Goal: Task Accomplishment & Management: Manage account settings

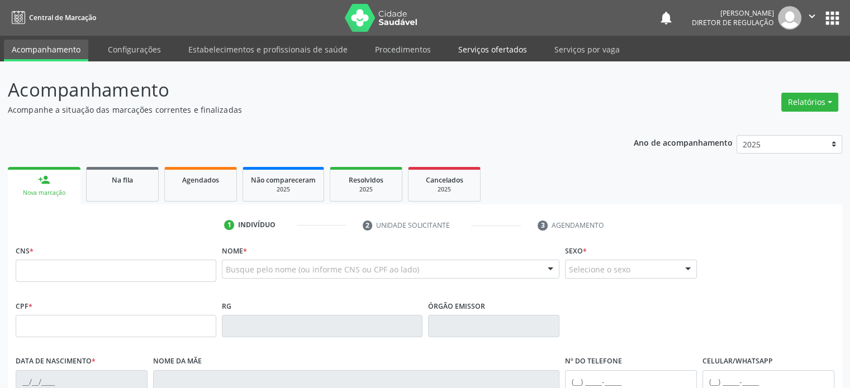
click at [489, 51] on link "Serviços ofertados" at bounding box center [492, 50] width 84 height 20
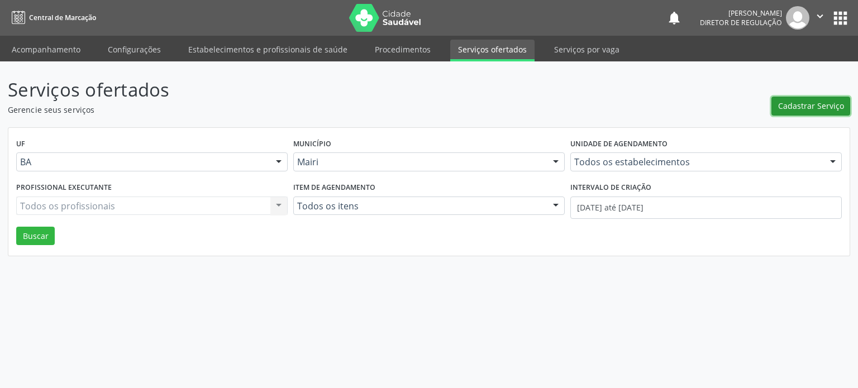
click at [807, 108] on span "Cadastrar Serviço" at bounding box center [811, 106] width 66 height 12
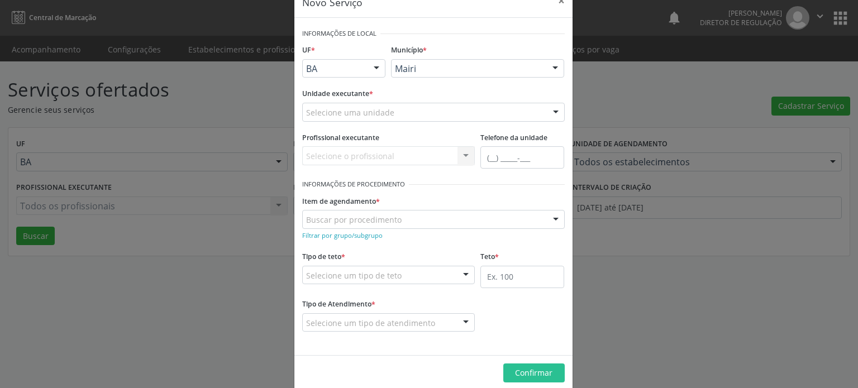
scroll to position [42, 0]
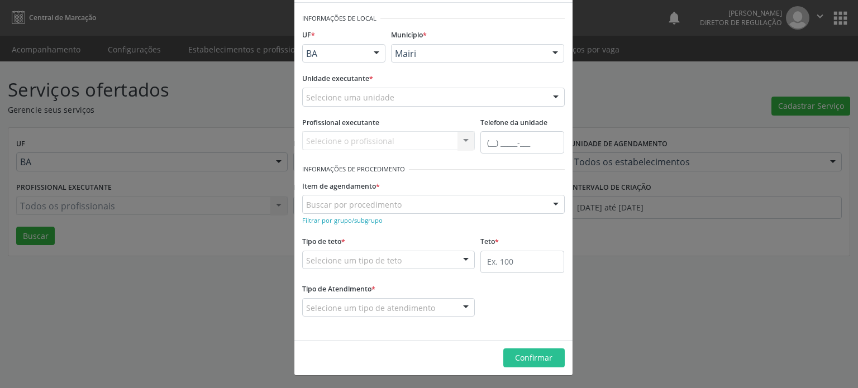
click at [412, 199] on div "Buscar por procedimento" at bounding box center [433, 204] width 263 height 19
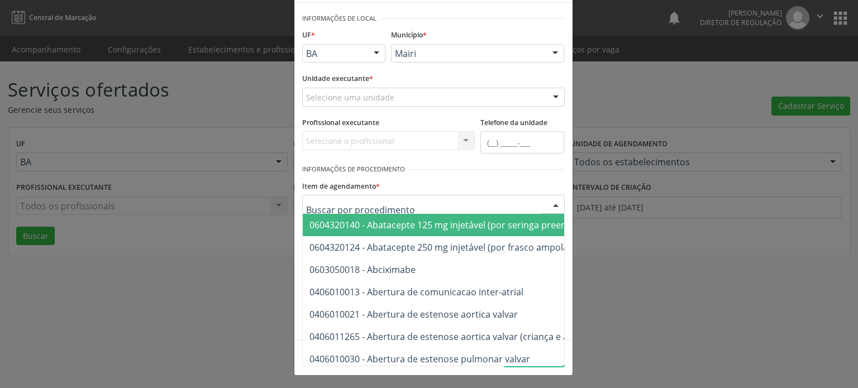
click at [458, 184] on div "Item de agendamento * 0604320140 - Abatacepte 125 mg injetável (por seringa pre…" at bounding box center [433, 196] width 263 height 36
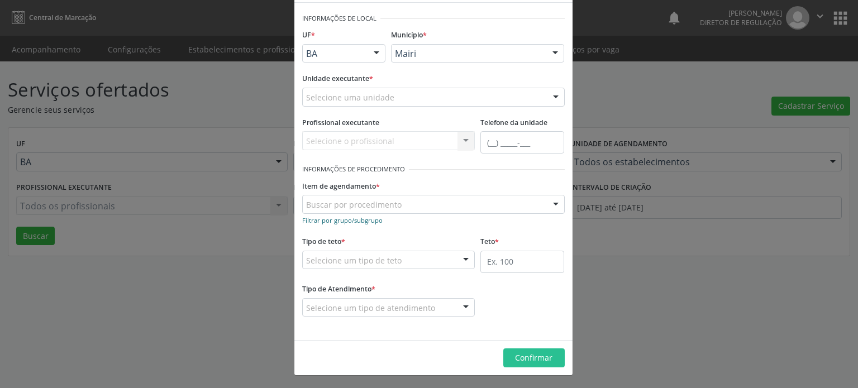
click at [354, 221] on small "Filtrar por grupo/subgrupo" at bounding box center [342, 220] width 80 height 8
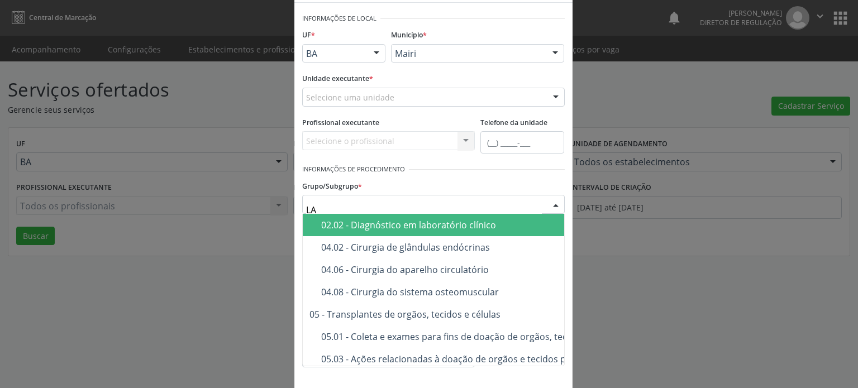
type input "LAB"
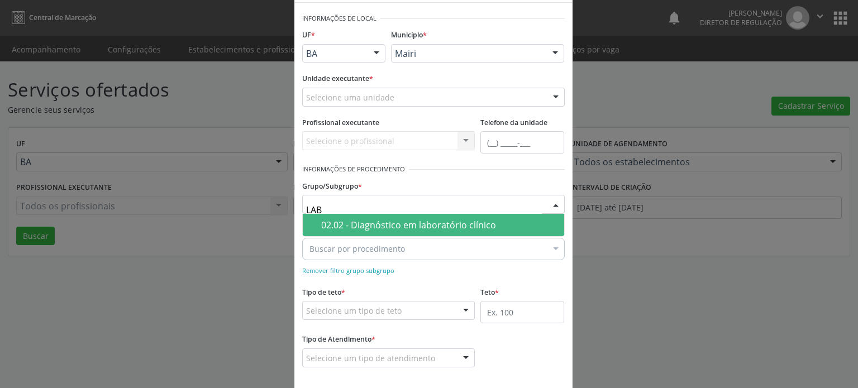
click at [370, 225] on div "02.02 - Diagnóstico em laboratório clínico" at bounding box center [439, 225] width 236 height 9
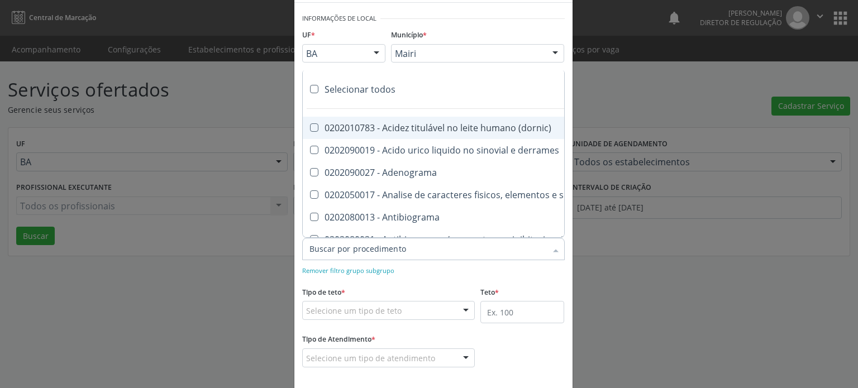
click at [313, 87] on label at bounding box center [314, 89] width 8 height 8
checkbox input "true"
checkbox \(dornic\) "true"
checkbox derrames "true"
checkbox Adenograma "true"
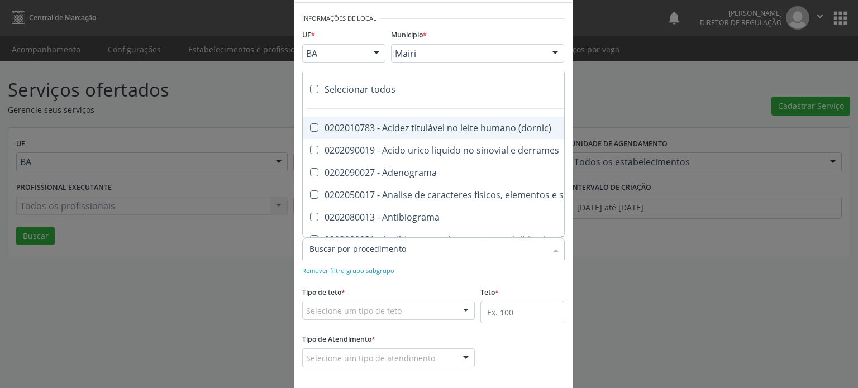
checkbox urina "true"
checkbox Antibiograma "true"
checkbox minima "true"
checkbox micobacterias "true"
checkbox blot "true"
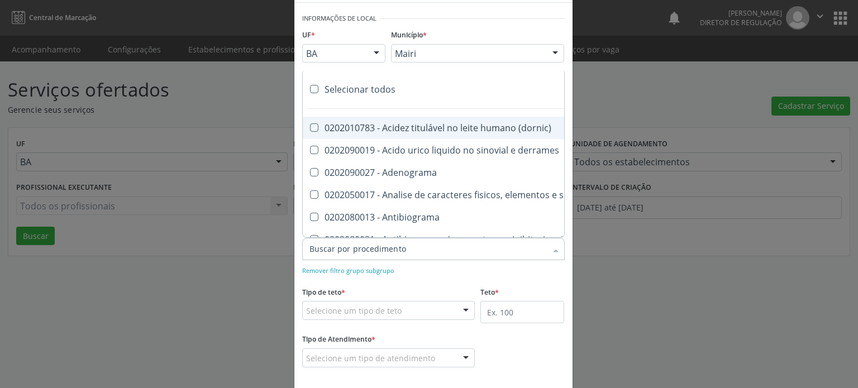
checkbox mlpa "true"
checkbox \(hanseniase\) "true"
checkbox \(controle\) "true"
checkbox \(diagnóstica\) "true"
checkbox \(gram\) "true"
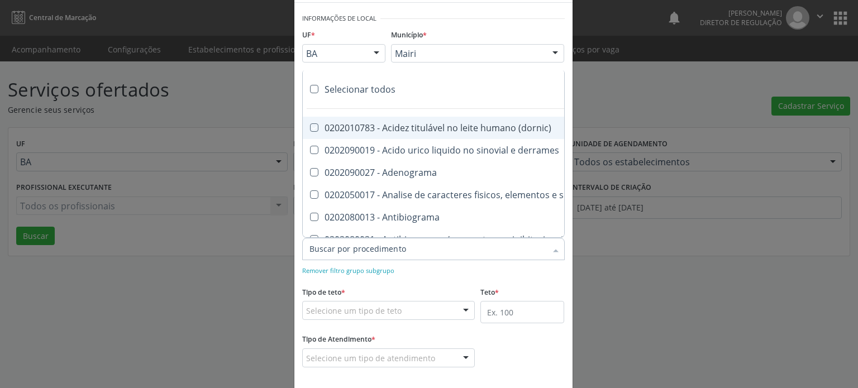
checkbox clamidia "true"
checkbox herpesvirus "true"
checkbox hematologica "true"
checkbox creatinina "true"
checkbox fosfato "true"
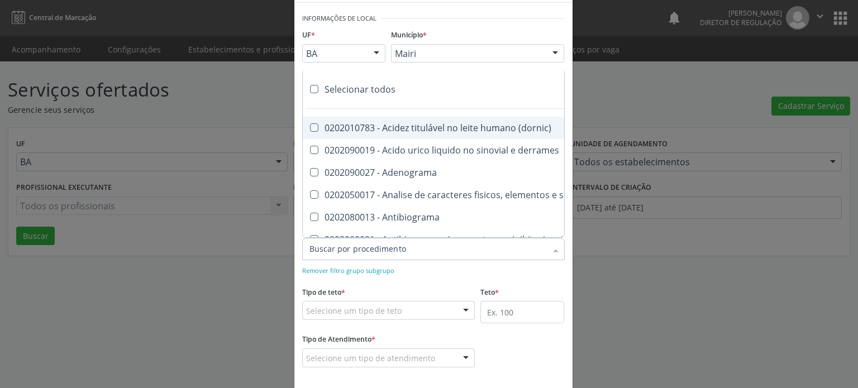
checkbox ureia "true"
checkbox osmolar "true"
checkbox addis "true"
checkbox b "true"
checkbox cd4\/cd8 "true"
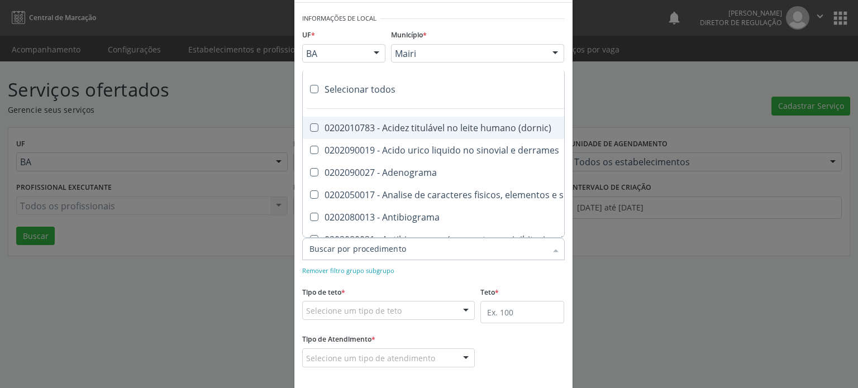
checkbox totais "true"
checkbox plaquetas "true"
checkbox reticulocitos "true"
checkbox liquor "true"
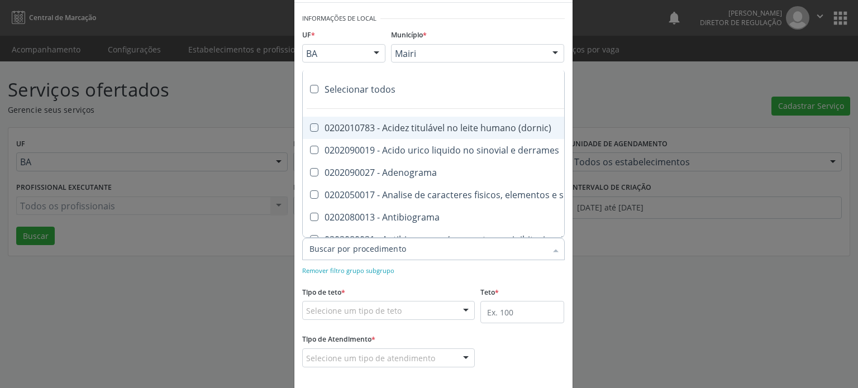
checkbox identificacao "true"
checkbox \(pos-pasteurização\) "true"
checkbox herpesvirus "true"
checkbox baar "true"
checkbox anaerobicas "true"
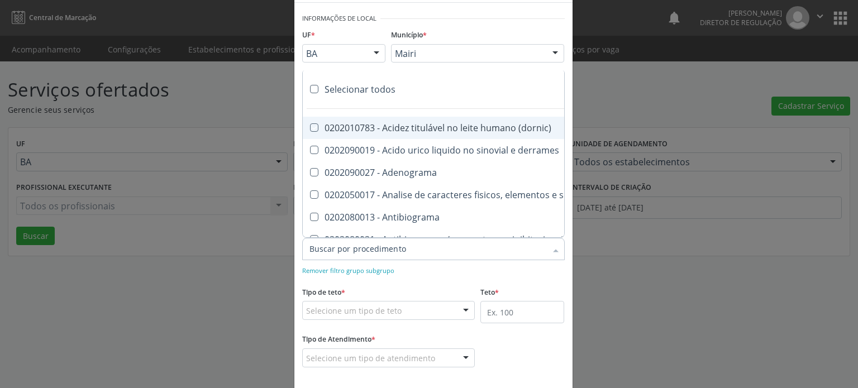
checkbox fungos "true"
checkbox \(qualitativo\) "true"
checkbox tardio\) "true"
checkbox \(qualitativo\) "true"
checkbox \(confirmatorio\) "true"
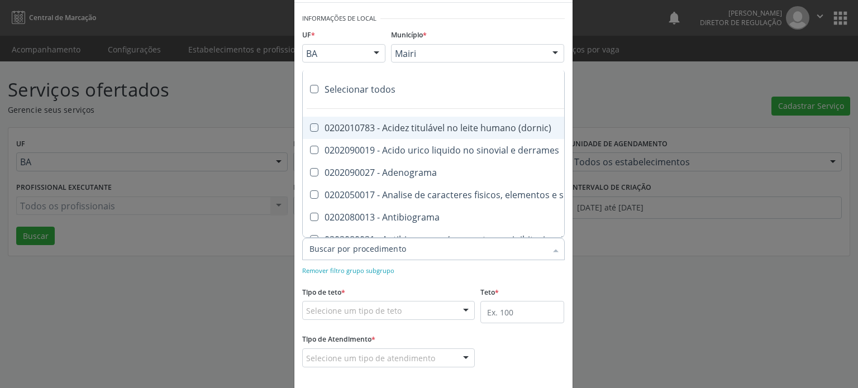
checkbox \(confirmatorio\) "true"
checkbox molecular "true"
checkbox htlv-1 "true"
checkbox biotinidase "true"
checkbox congênita "true"
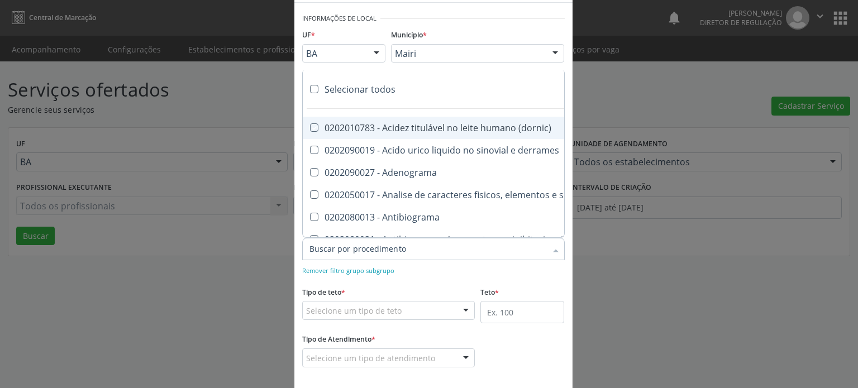
checkbox antiplaquetarios "true"
checkbox ferro "true"
checkbox bandas\) "true"
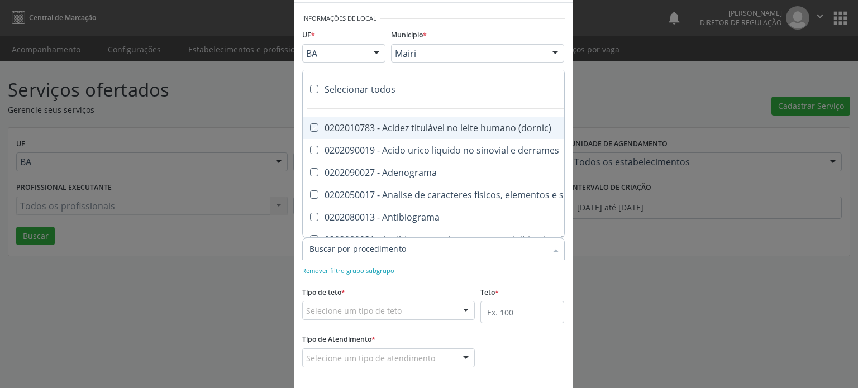
checkbox \(ch50\) "true"
checkbox aminoacidos "true"
checkbox globular "true"
checkbox dosagens\) "true"
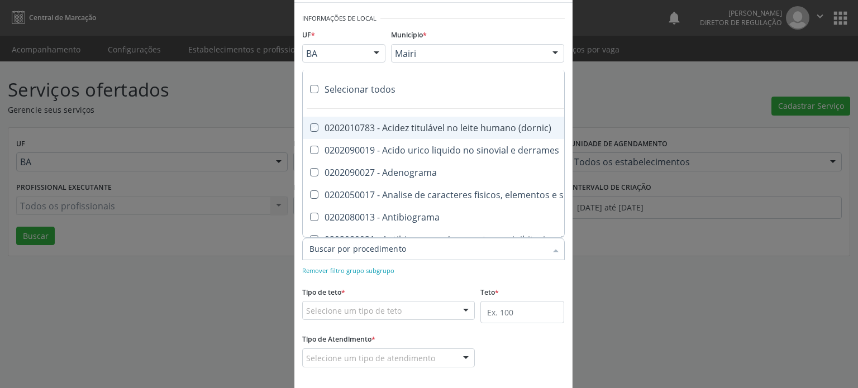
checkbox dosagens\) "true"
checkbox \(cada\) "true"
checkbox reumatoide "true"
checkbox amniotico "true"
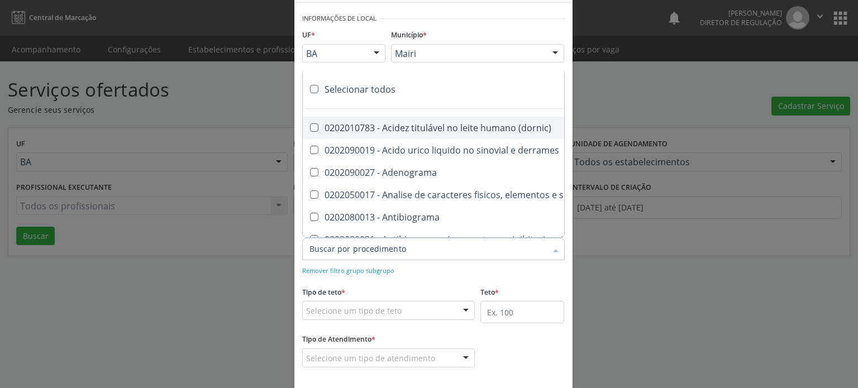
checkbox livre "true"
checkbox osmolalidade "true"
checkbox osmolaridade "true"
checkbox t3 "true"
checkbox sulfo-hemoglobina "true"
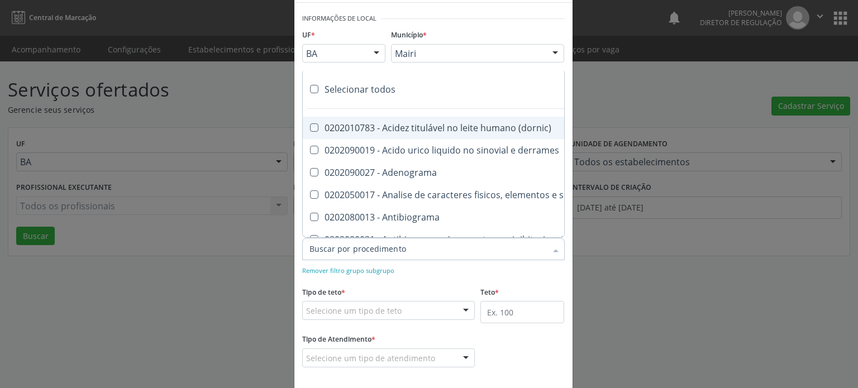
checkbox reverso "true"
checkbox coagulacao "true"
checkbox euglobulina "true"
checkbox -duke "true"
checkbox ivy "true"
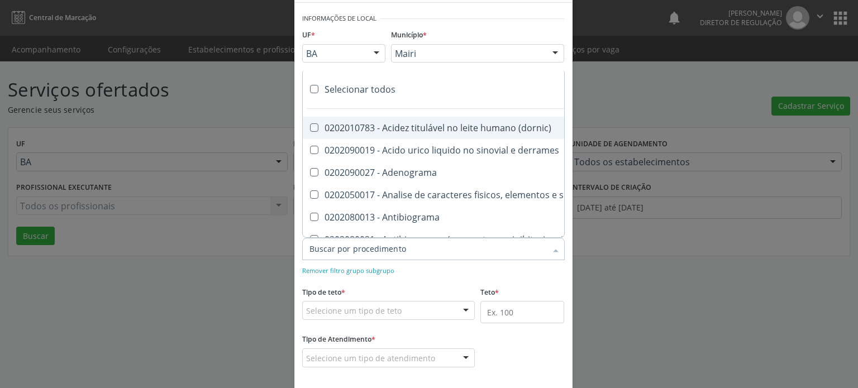
checkbox hemacias "true"
checkbox trombina "true"
checkbox ativada\) "true"
checkbox \(tap\) "true"
checkbox \(vhs\) "true"
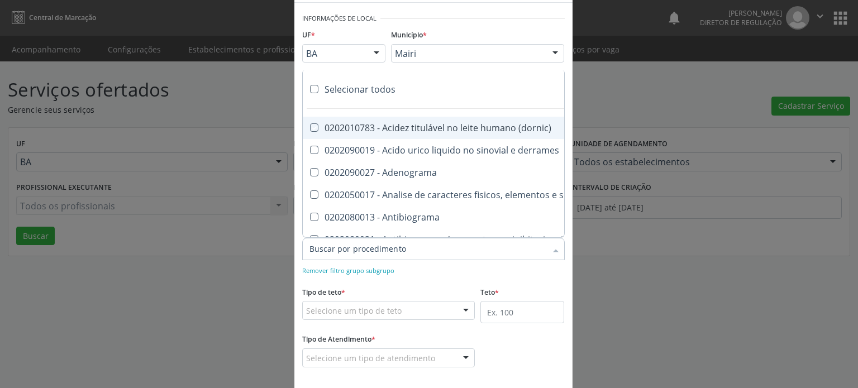
checkbox abo "true"
checkbox reativa "true"
checkbox ordenhado "true"
checkbox pezinho\) "true"
checkbox complemento "true"
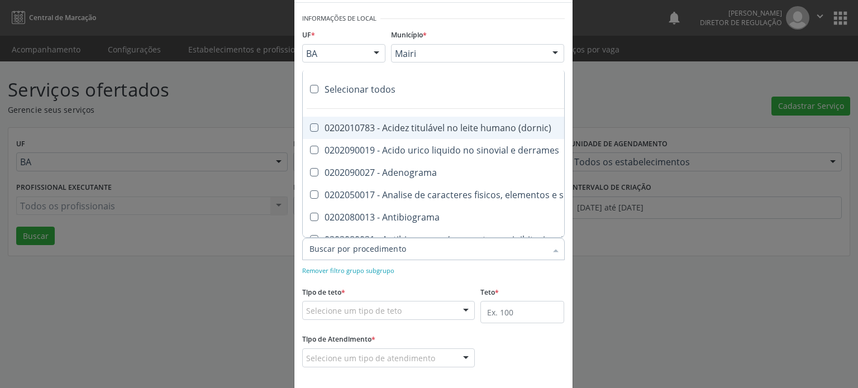
checkbox pezinho\) "true"
checkbox 17-alfa-hidroxiprogesterona "true"
checkbox totais "true"
checkbox 17-hidroxicorticosteroides "true"
checkbox d "true"
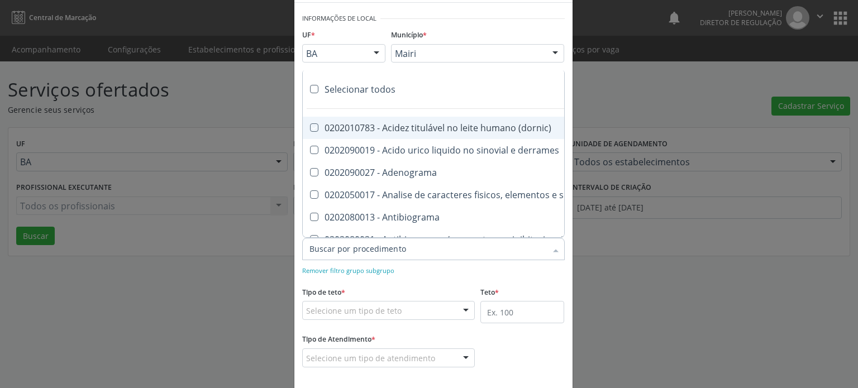
checkbox 5-nucleotidase "true"
checkbox acetona "true"
checkbox \(serotonina\) "true"
checkbox ascorbico "true"
checkbox delta-aminolevulinico "true"
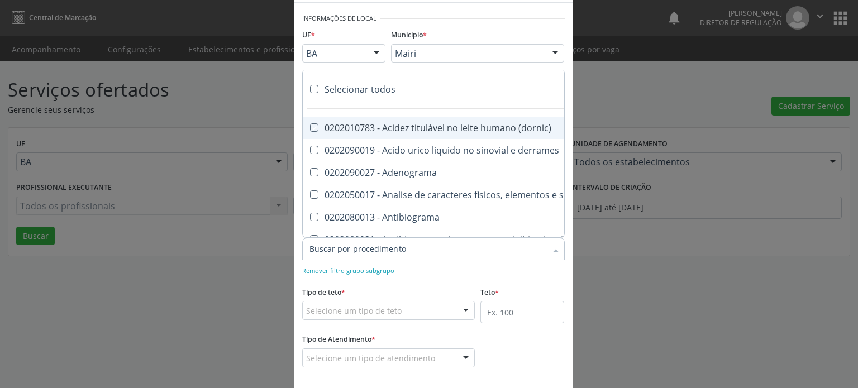
checkbox hipurico "true"
checkbox mandelico "true"
checkbox metil-hipurico "true"
checkbox urico "true"
checkbox valproico "true"
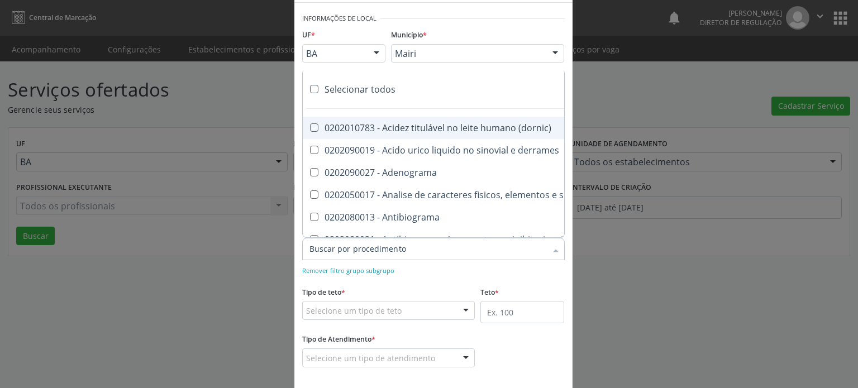
checkbox vanilmandelico "true"
checkbox \(acth\) "true"
checkbox ala-desidratase "true"
checkbox etilico "true"
checkbox aldolase "true"
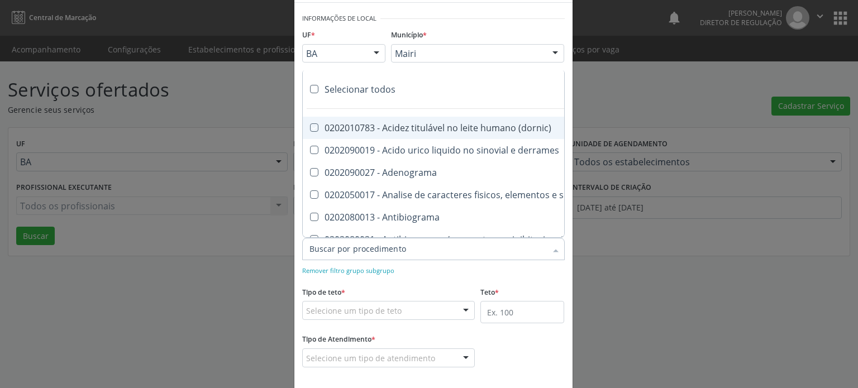
checkbox aldosterona "true"
checkbox alfa-1-antitripsina "true"
checkbox acida "true"
checkbox alfa-2-macroglobulina "true"
checkbox alfa-fetoproteina "true"
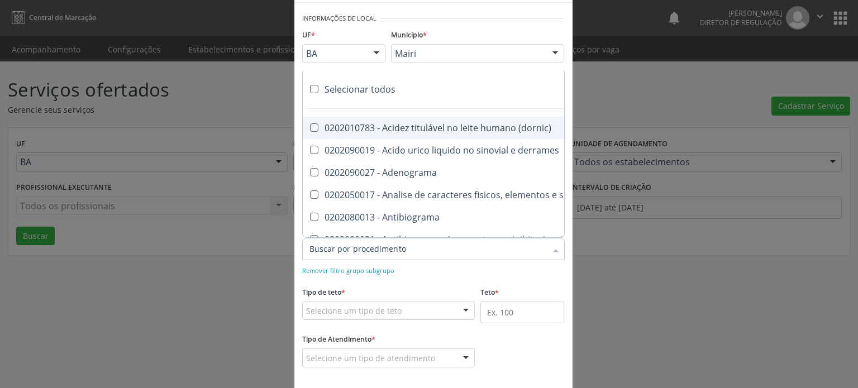
checkbox aluminio "true"
checkbox amilase "true"
checkbox aminoglicosideos "true"
checkbox amonia "true"
checkbox ciclico "true"
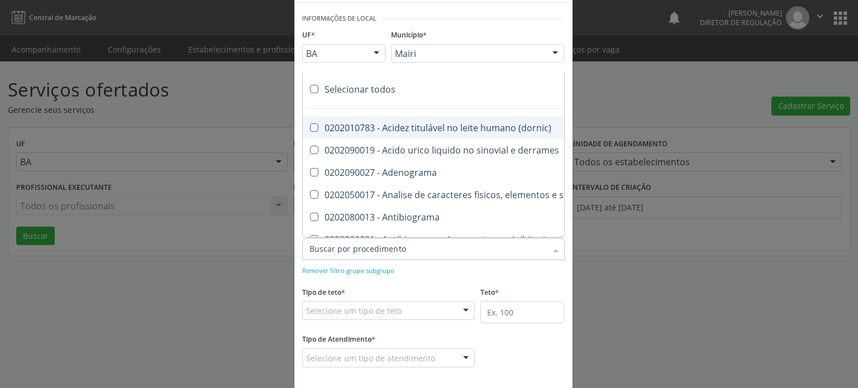
checkbox androstenediona "true"
checkbox anfetaminas "true"
checkbox circulante "true"
checkbox iga "true"
checkbox triciclicos "true"
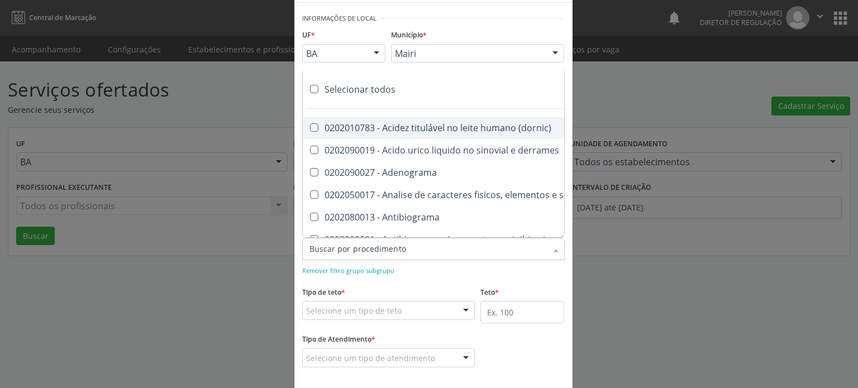
checkbox \(psa\) "true"
checkbox iii "true"
checkbox barbituratos "true"
checkbox benzodiazepinicos "true"
checkbox beta-2-microglobulina "true"
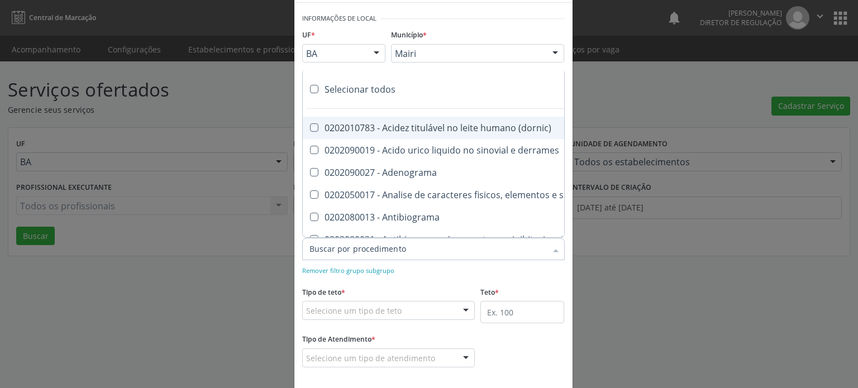
checkbox fracoes "true"
checkbox cadmio "true"
checkbox calcio "true"
checkbox ionizavel "true"
checkbox calcitonina "true"
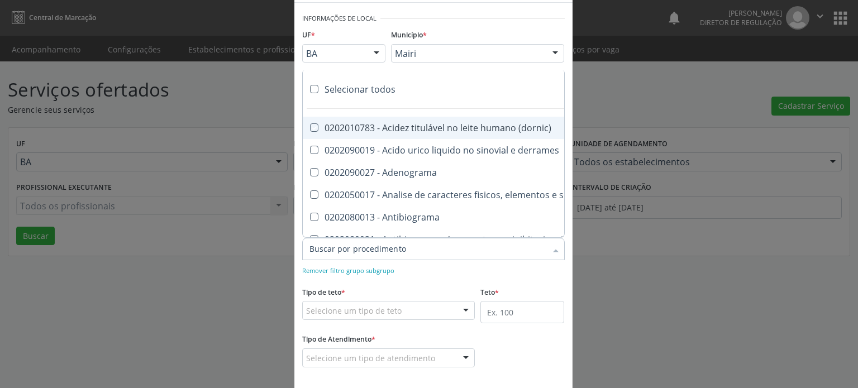
checkbox carbamazepina "true"
checkbox carboxi-hemoglobina "true"
checkbox caroteno "true"
checkbox catecolaminas "true"
checkbox chumbo "true"
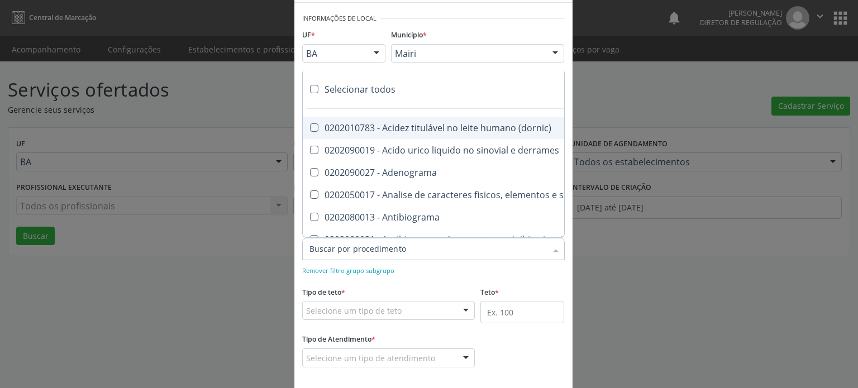
checkbox ciclosporina "true"
checkbox citrato "true"
checkbox cloreto "true"
checkbox suor "true"
checkbox cobre "true"
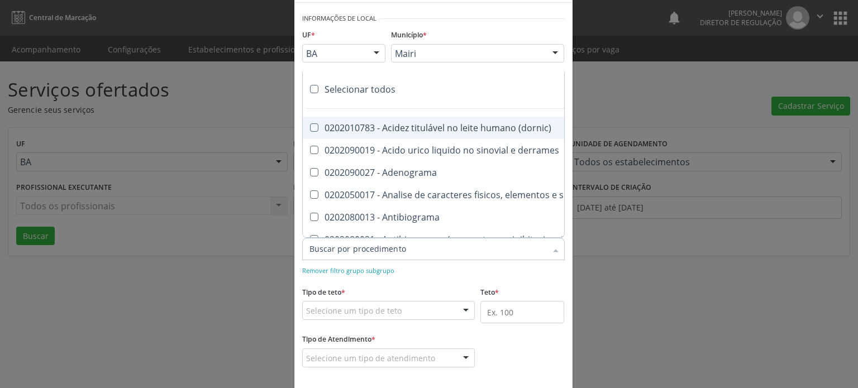
checkbox hdl "true"
checkbox ldl "true"
checkbox colinesterase "true"
checkbox c3 "true"
checkbox c4 "true"
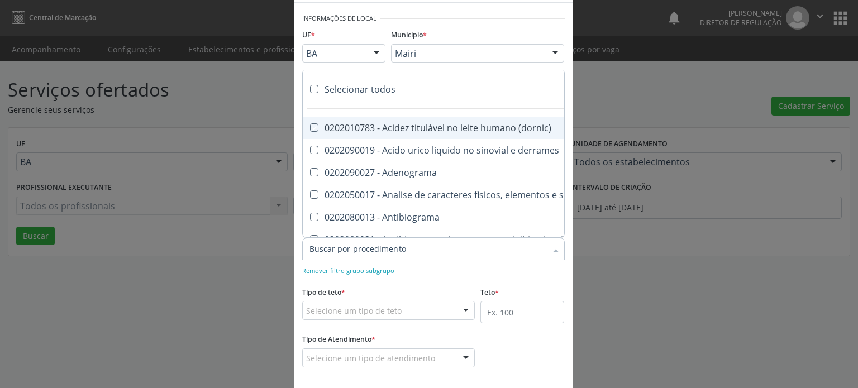
checkbox cortisol "true"
checkbox creatinina "true"
checkbox amniotico "true"
checkbox \(cpk\) "true"
checkbox crioaglutinina "true"
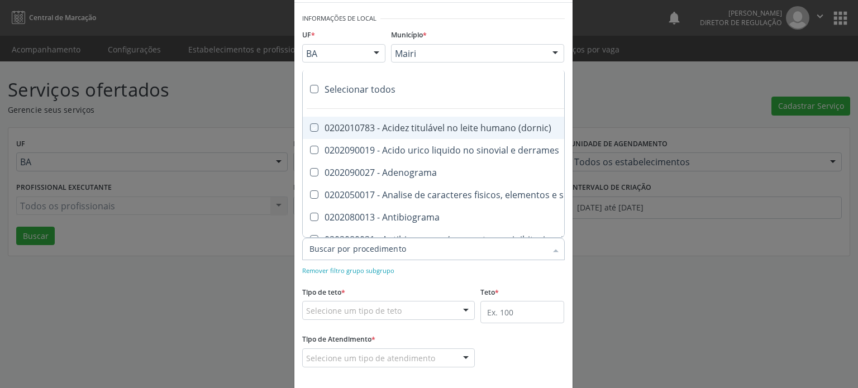
checkbox \(dhea\) "true"
checkbox alfa-hidroxibutirica "true"
checkbox glutamica "true"
checkbox latica "true"
checkbox fracionadas\) "true"
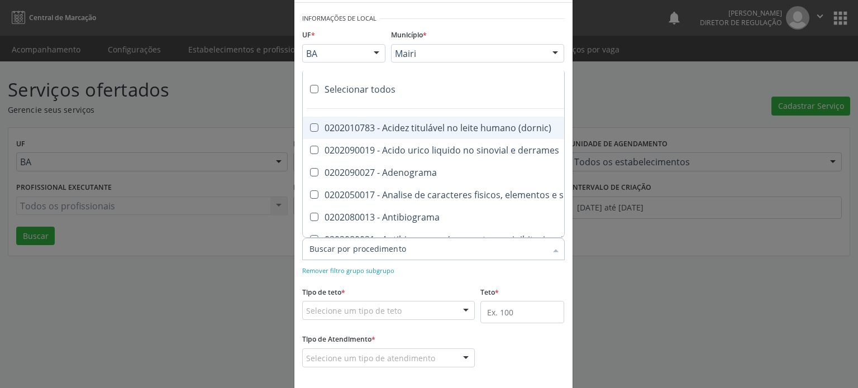
checkbox digitoxina\) "true"
checkbox \(dht\) "true"
checkbox fecal "true"
checkbox estradiol "true"
checkbox estriol "true"
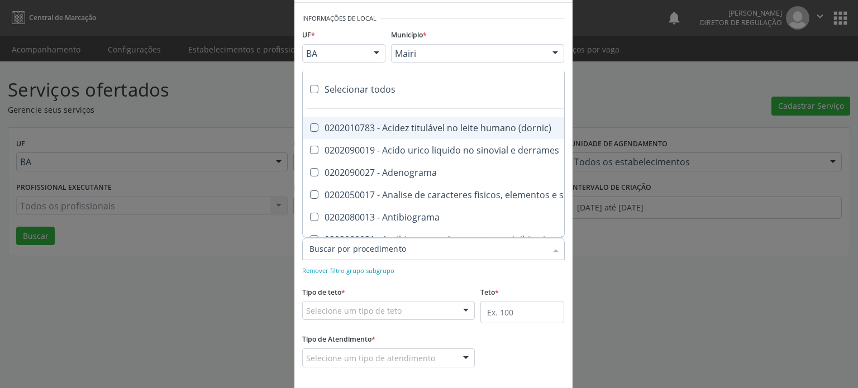
checkbox estrona "true"
checkbox etossuximida "true"
checkbox ii "true"
checkbox ix "true"
checkbox v "true"
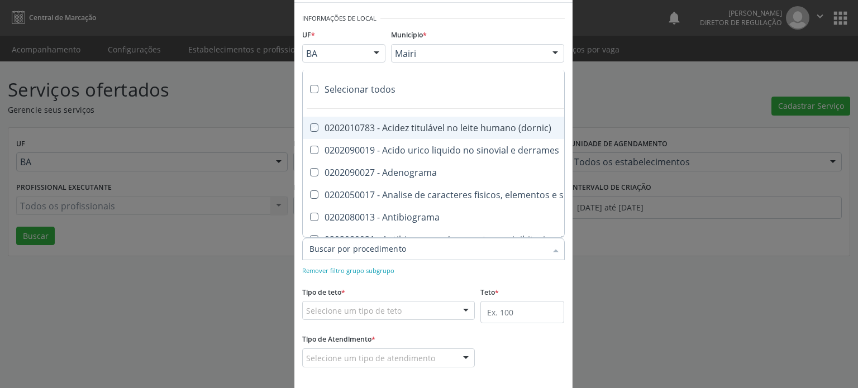
checkbox vii "true"
checkbox viii "true"
checkbox \(inibidor\) "true"
checkbox \(antigeno\) "true"
checkbox x "true"
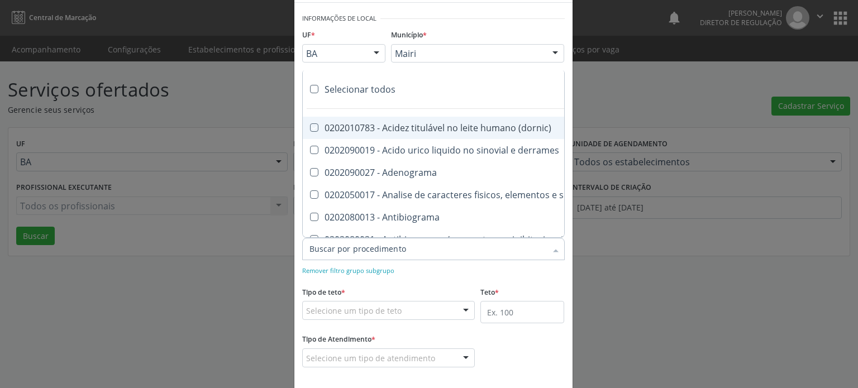
checkbox xi "true"
checkbox xii "true"
checkbox xiii "true"
checkbox tardio\) "true"
checkbox t4 "true"
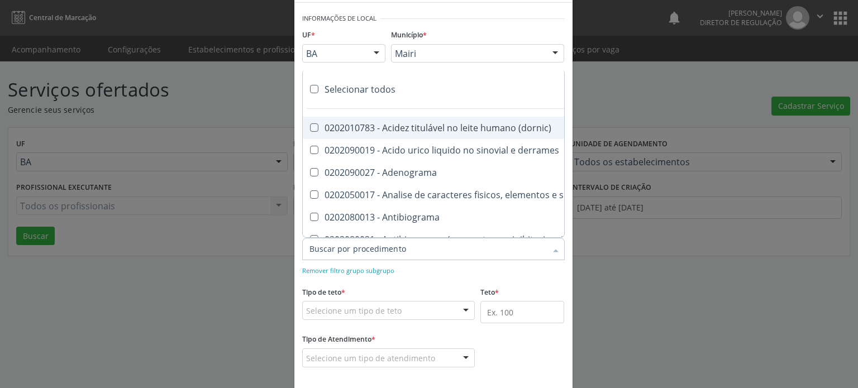
checkbox pezinho\) "true"
checkbox fenitoina "true"
checkbox fenol "true"
checkbox ferritina "true"
checkbox serico "true"
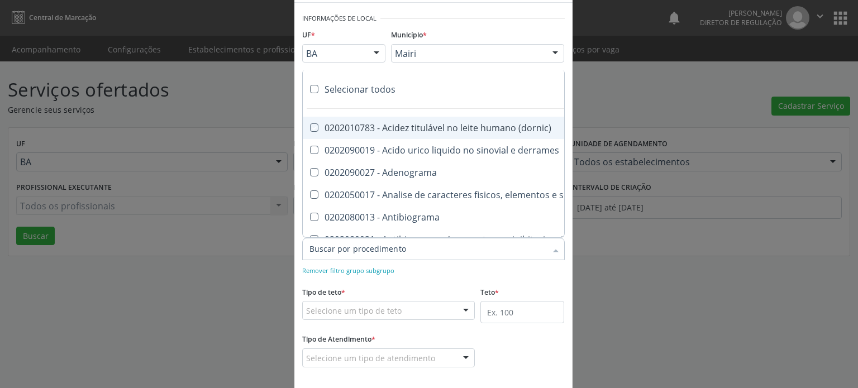
checkbox fibrinogenio "true"
checkbox folato "true"
checkbox formaldeido "true"
checkbox total "true"
checkbox alcalina "true"
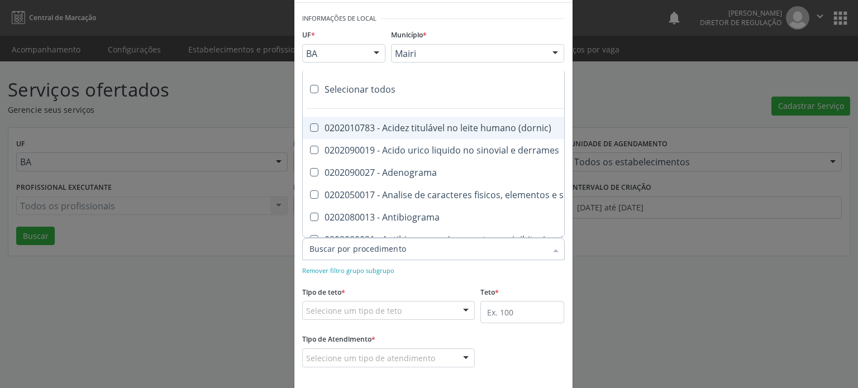
checkbox esperma "true"
checkbox fosforo "true"
checkbox acida "true"
checkbox frutose "true"
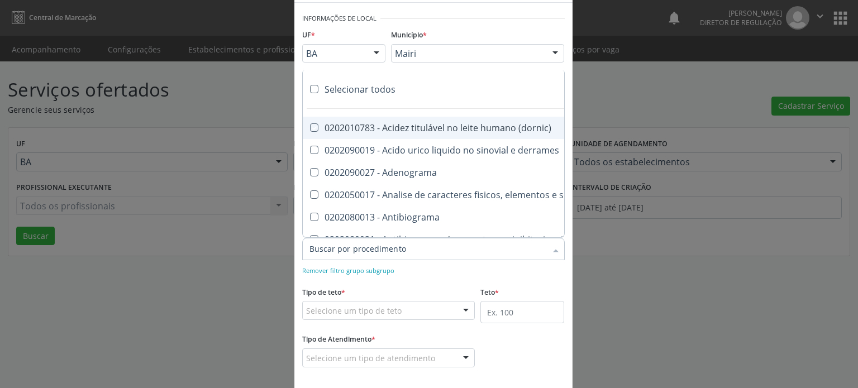
checkbox esperma "true"
checkbox galactose "true"
checkbox gt\) "true"
checkbox gastrina "true"
checkbox glicose "true"
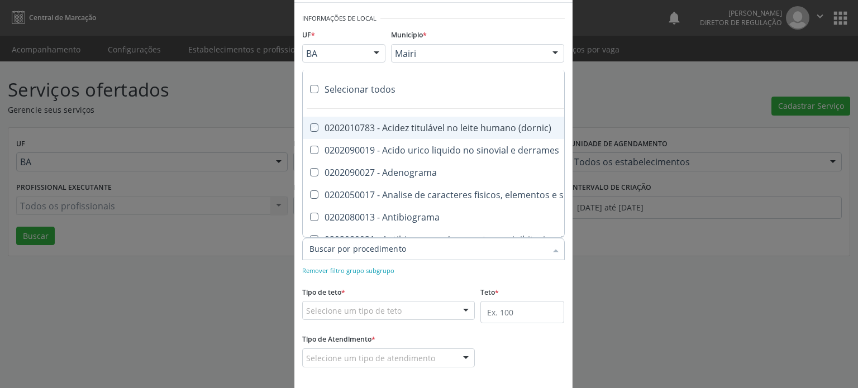
checkbox derrames "true"
checkbox desidrogenase "true"
checkbox tiroxina "true"
checkbox hcg\) "true"
checkbox fecal "true"
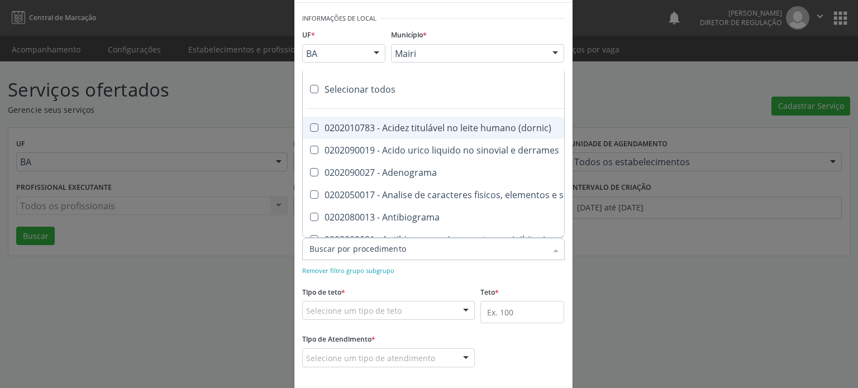
checkbox haptoglobina "true"
checkbox hemoglobina "true"
checkbox 37oc "true"
checkbox fetal "true"
checkbox glicosilada "true"
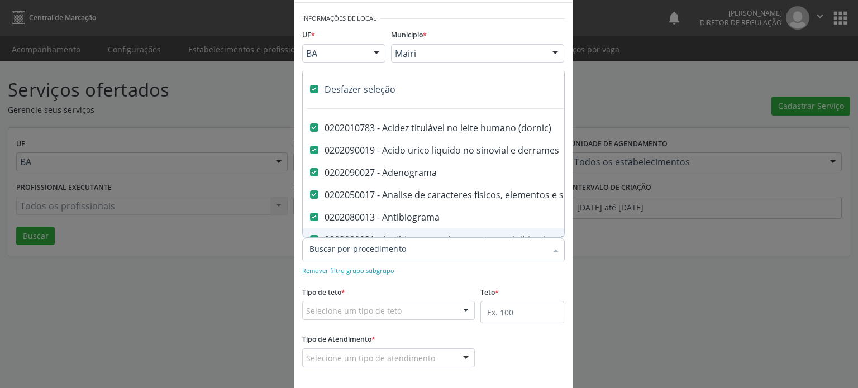
scroll to position [112, 0]
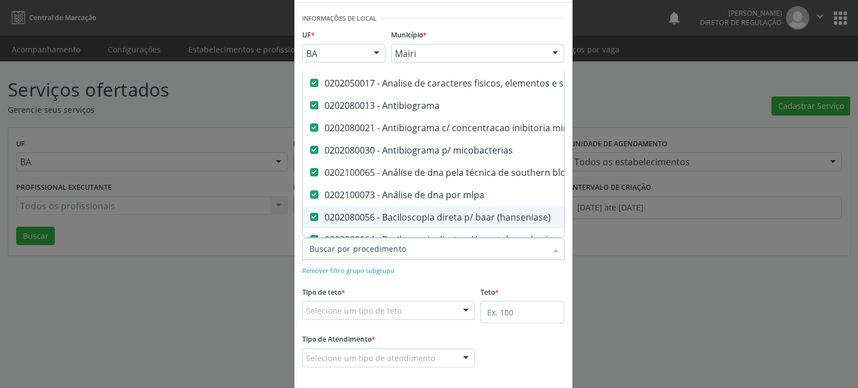
click at [409, 251] on input "Item de agendamento *" at bounding box center [428, 249] width 237 height 22
click at [416, 276] on form "Informações de Local UF * BA BA Nenhum resultado encontrado para: " " Não há ne…" at bounding box center [433, 197] width 263 height 373
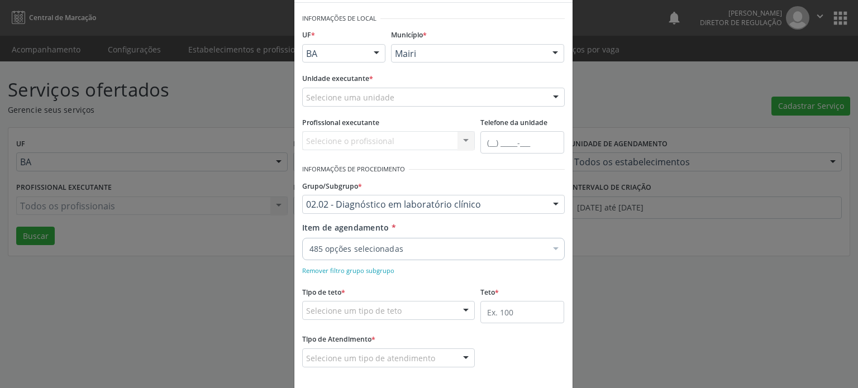
scroll to position [0, 0]
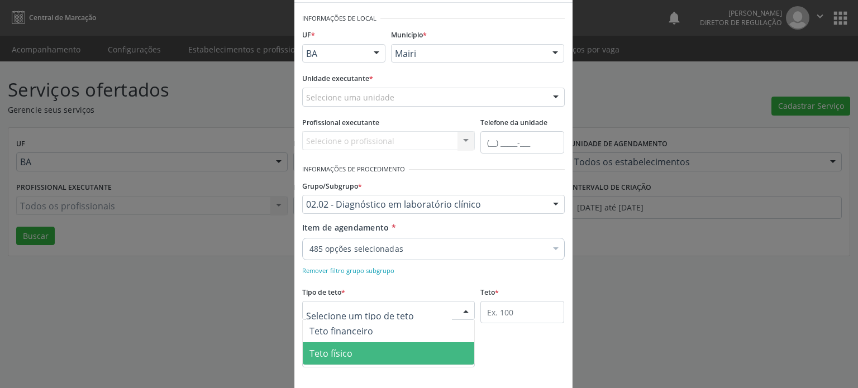
click at [343, 351] on span "Teto físico" at bounding box center [331, 354] width 43 height 12
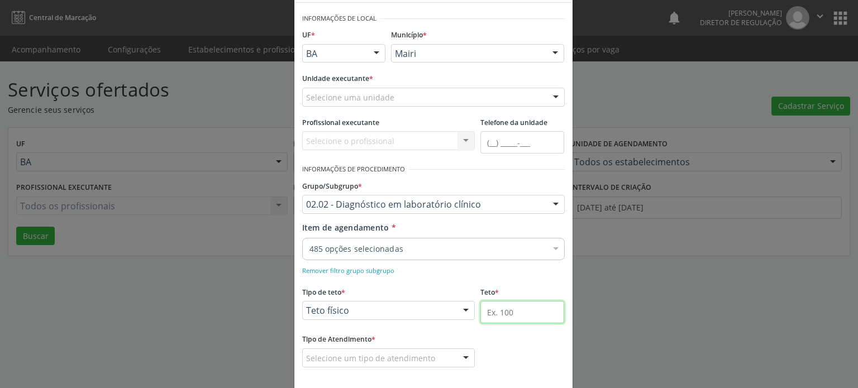
click at [501, 308] on input "text" at bounding box center [523, 312] width 84 height 22
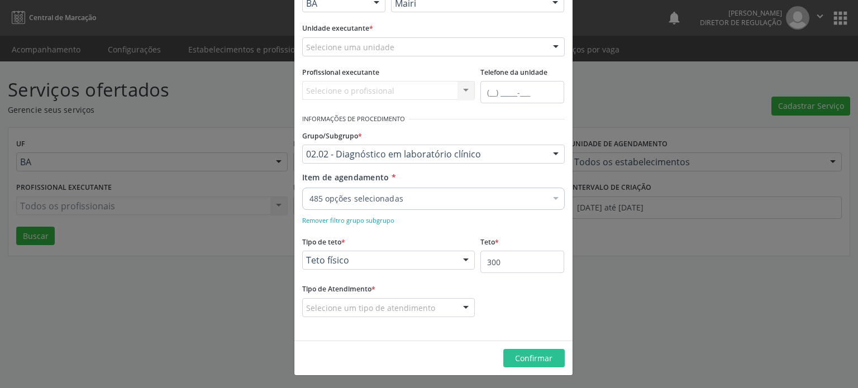
click at [413, 299] on div "Selecione um tipo de atendimento" at bounding box center [388, 307] width 173 height 19
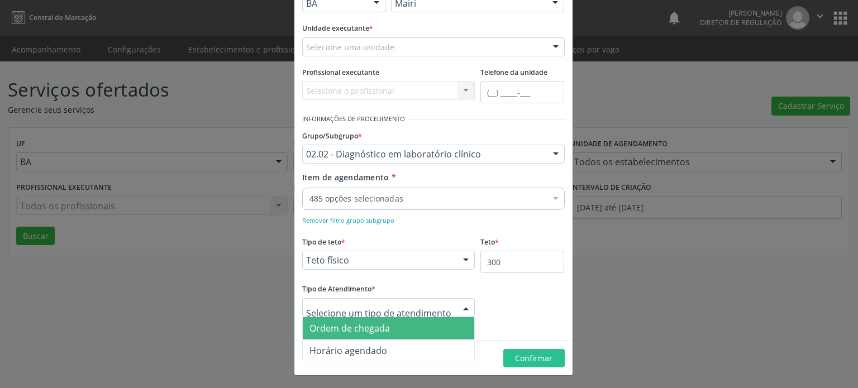
click at [369, 332] on span "Ordem de chegada" at bounding box center [350, 328] width 80 height 12
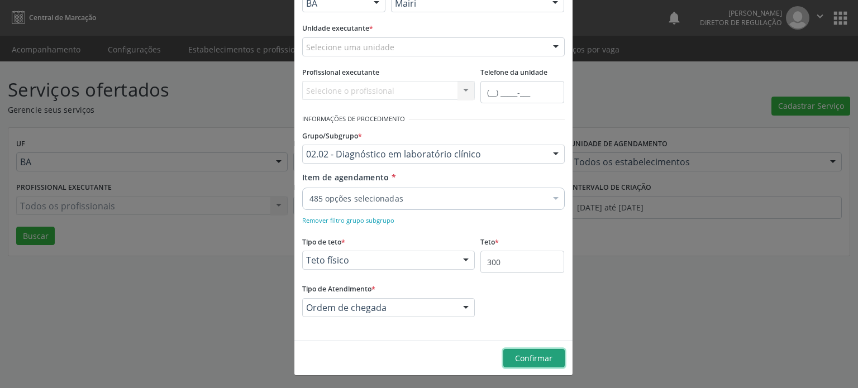
click at [548, 354] on button "Confirmar" at bounding box center [533, 358] width 61 height 19
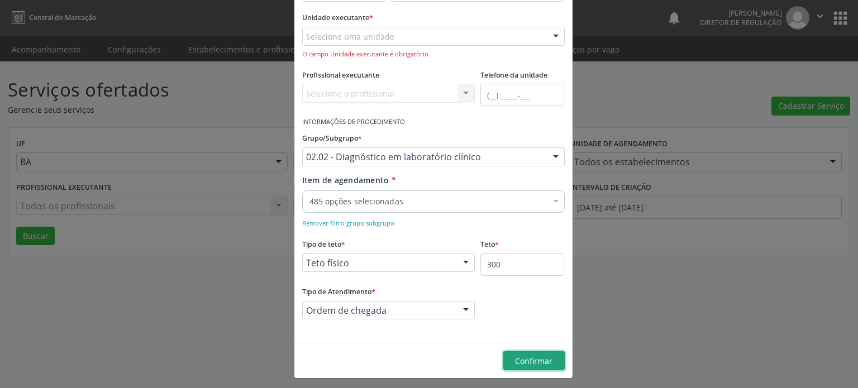
scroll to position [106, 0]
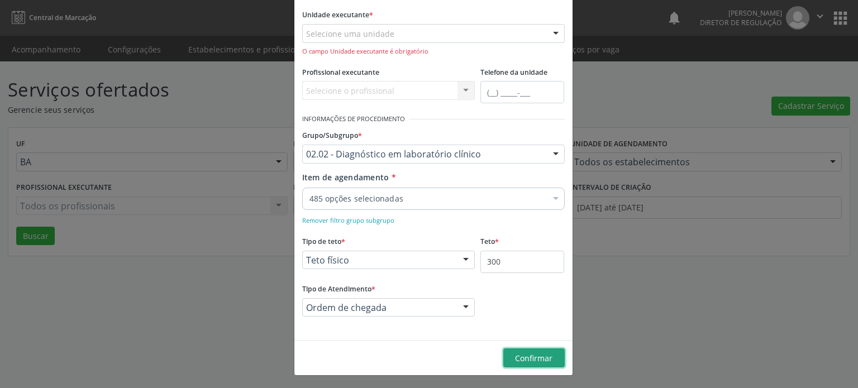
click at [538, 353] on span "Confirmar" at bounding box center [533, 358] width 37 height 11
click at [372, 47] on div "O campo Unidade executante é obrigatório" at bounding box center [433, 51] width 263 height 9
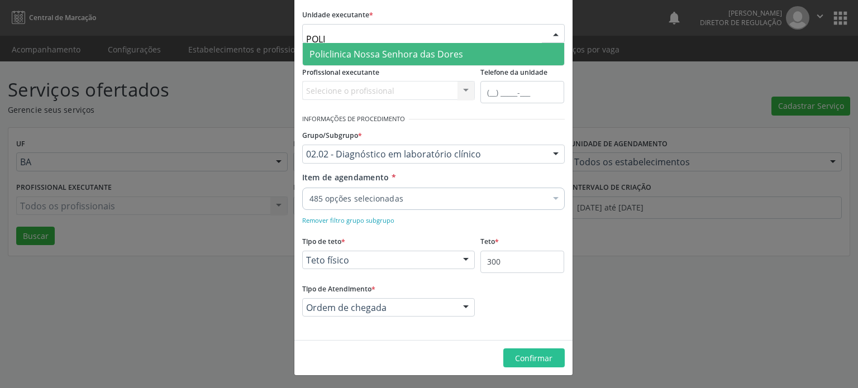
click at [391, 53] on span "Policlinica Nossa Senhora das Dores" at bounding box center [387, 54] width 154 height 12
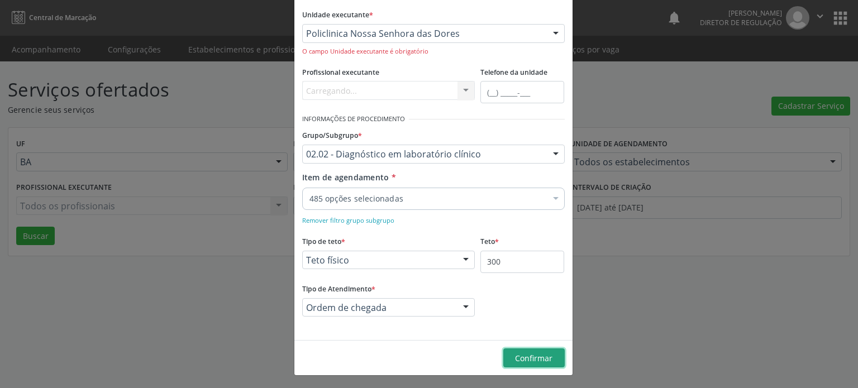
click at [528, 359] on span "Confirmar" at bounding box center [533, 358] width 37 height 11
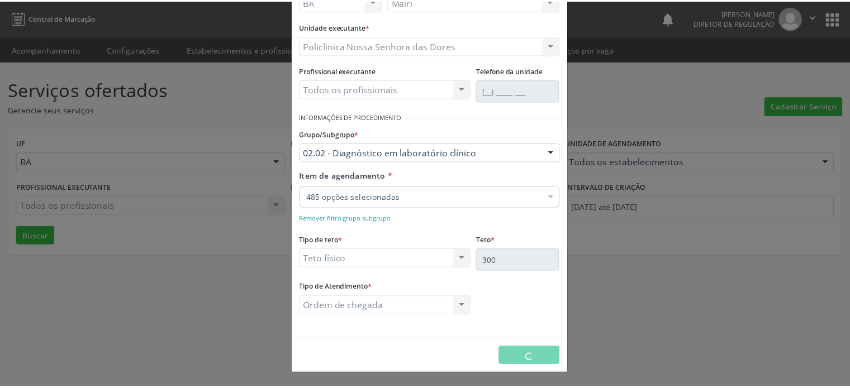
scroll to position [93, 0]
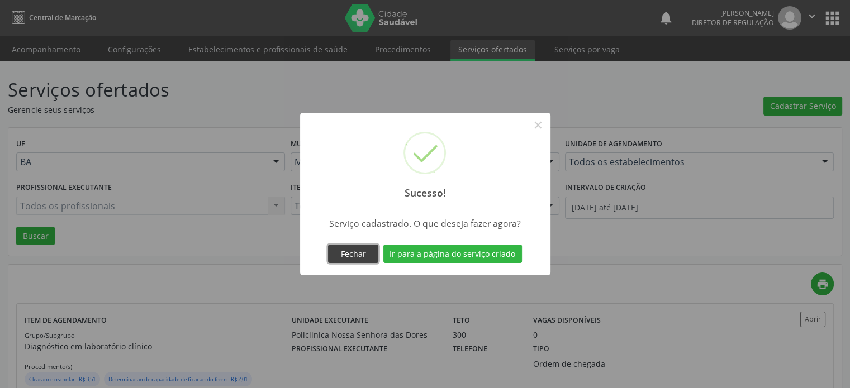
click at [358, 254] on button "Fechar" at bounding box center [353, 254] width 50 height 19
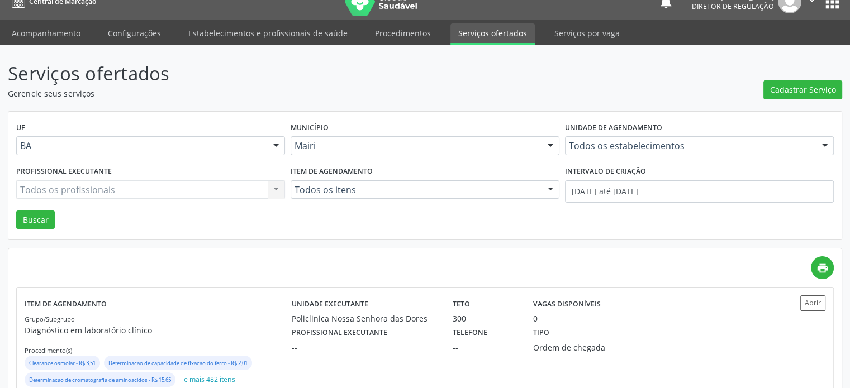
scroll to position [0, 0]
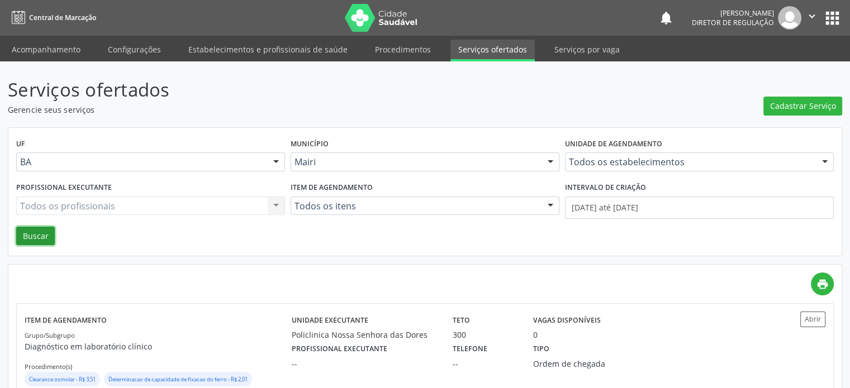
click at [34, 239] on button "Buscar" at bounding box center [35, 236] width 39 height 19
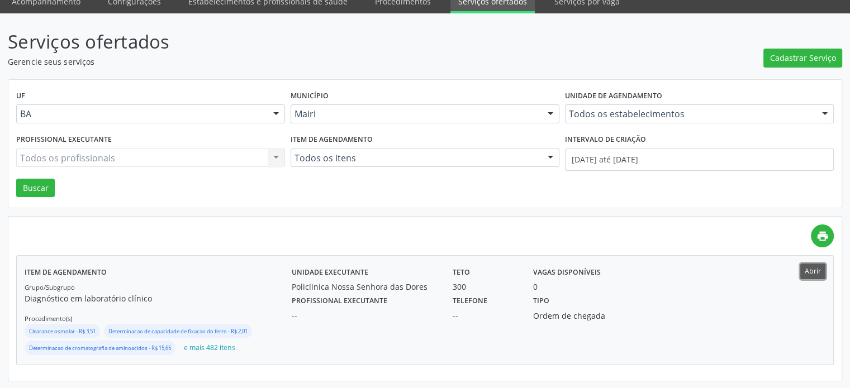
click at [810, 270] on button "Abrir" at bounding box center [812, 271] width 25 height 15
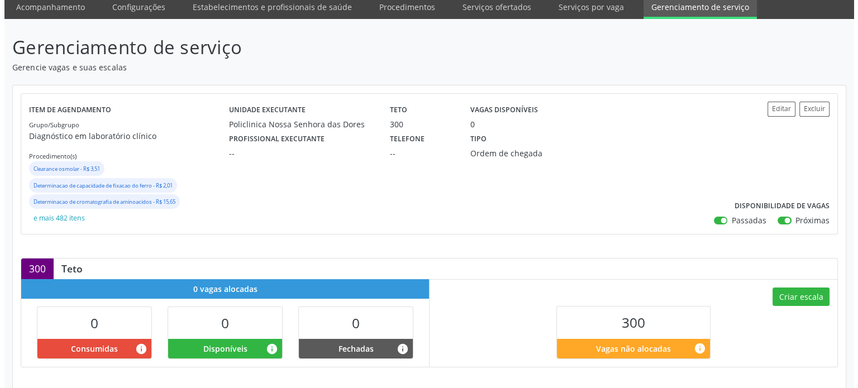
scroll to position [145, 0]
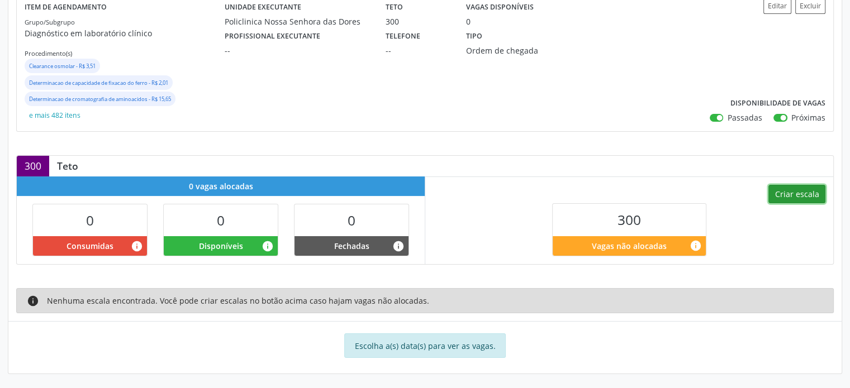
click at [784, 194] on button "Criar escala" at bounding box center [796, 194] width 57 height 19
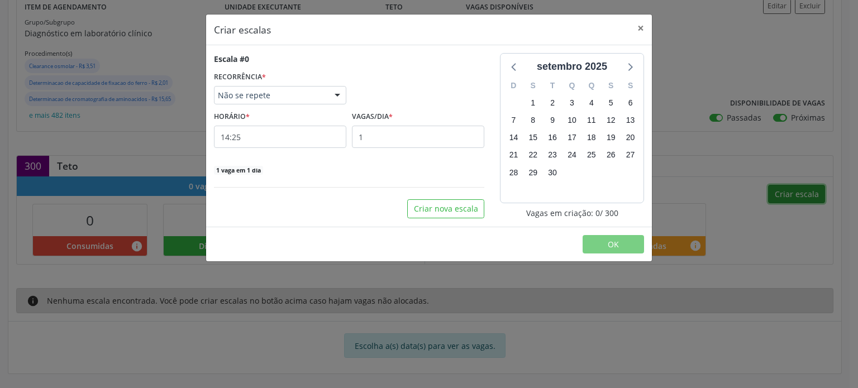
select select "8"
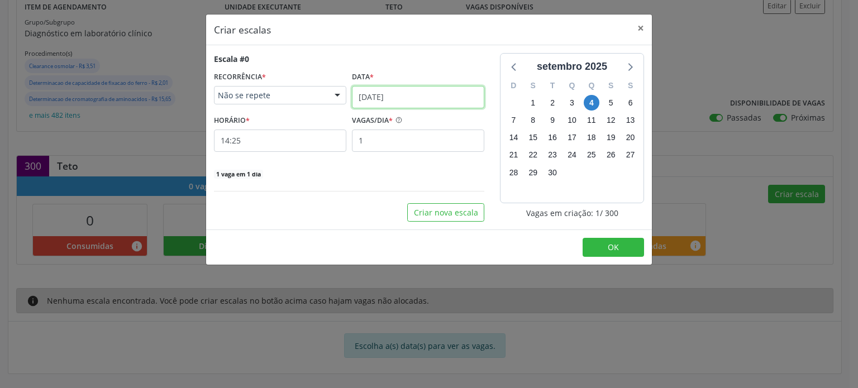
click at [367, 88] on input "04/09/2025" at bounding box center [418, 97] width 132 height 22
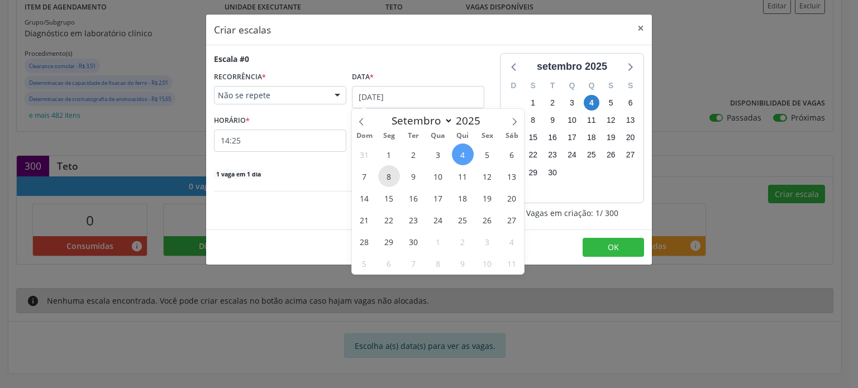
click at [389, 175] on span "8" at bounding box center [389, 176] width 22 height 22
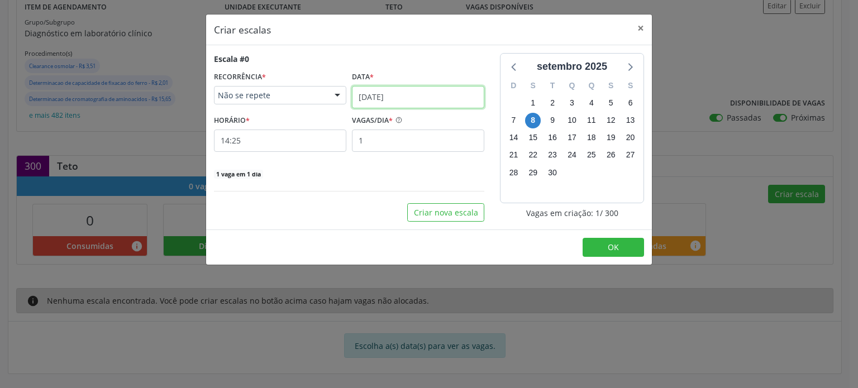
click at [410, 93] on input "08/09/2025" at bounding box center [418, 97] width 132 height 22
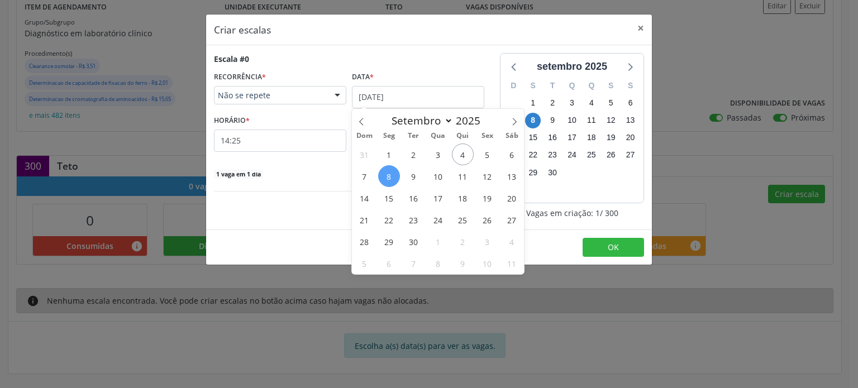
click at [389, 176] on span "8" at bounding box center [389, 176] width 22 height 22
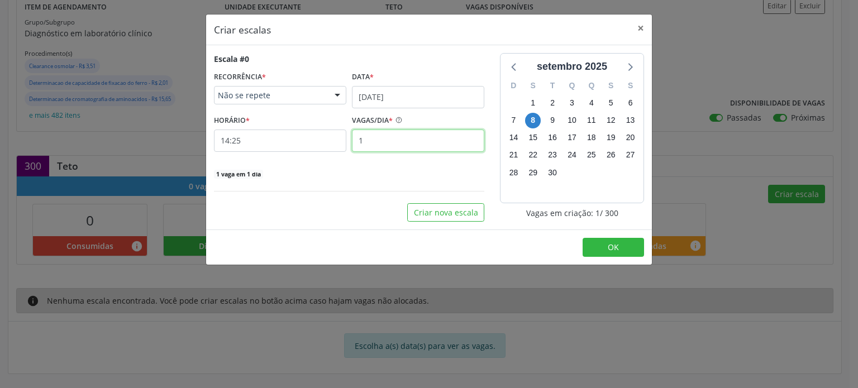
click at [383, 147] on input "1" at bounding box center [418, 141] width 132 height 22
click at [383, 148] on input "1" at bounding box center [418, 141] width 132 height 22
type input "2"
type input "50"
click at [356, 174] on div "50 vagas em 1 dia" at bounding box center [349, 174] width 270 height 12
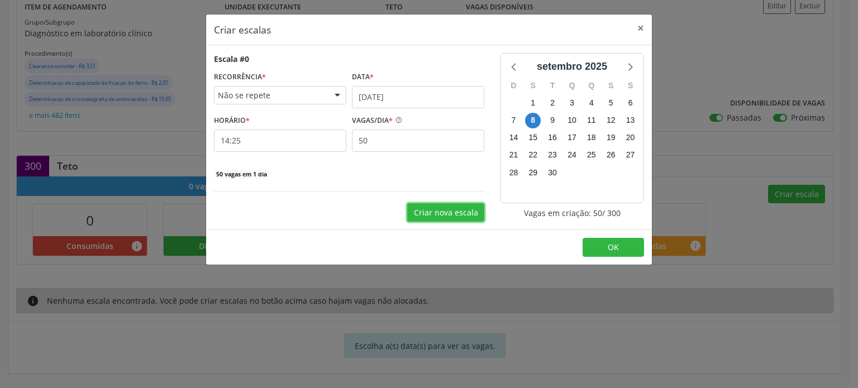
click at [449, 216] on button "Criar nova escala" at bounding box center [445, 212] width 77 height 19
select select "8"
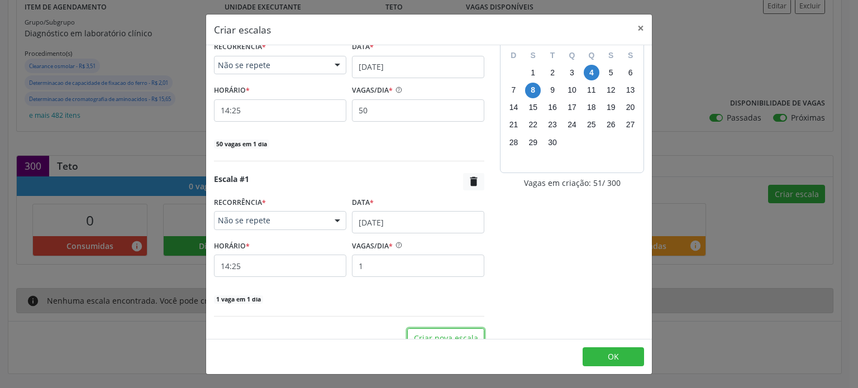
scroll to position [45, 0]
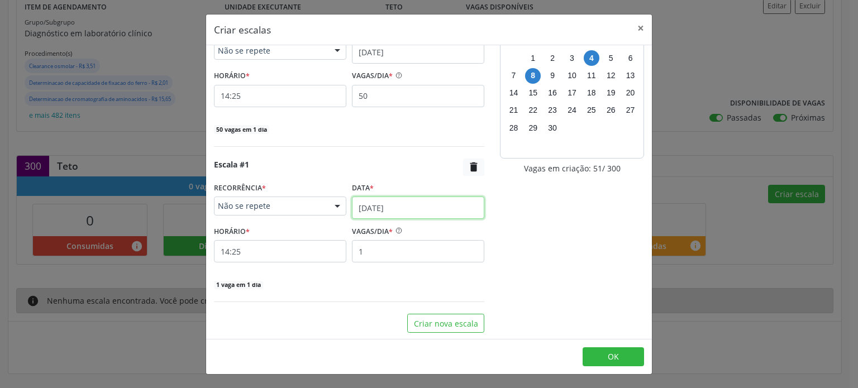
click at [362, 212] on input "04/09/2025" at bounding box center [418, 208] width 132 height 22
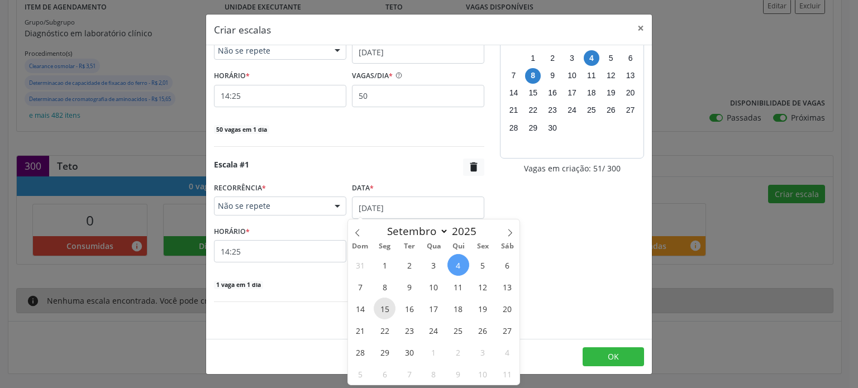
click at [385, 311] on span "15" at bounding box center [385, 309] width 22 height 22
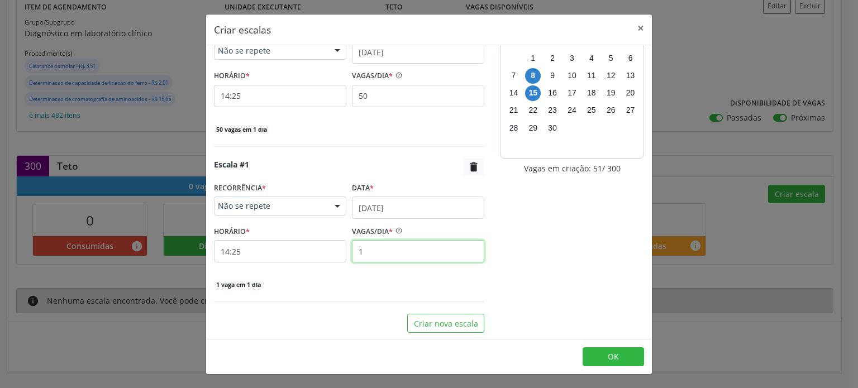
click at [363, 242] on input "1" at bounding box center [418, 251] width 132 height 22
type input "50"
click at [364, 202] on input "15/09/2025" at bounding box center [418, 208] width 132 height 22
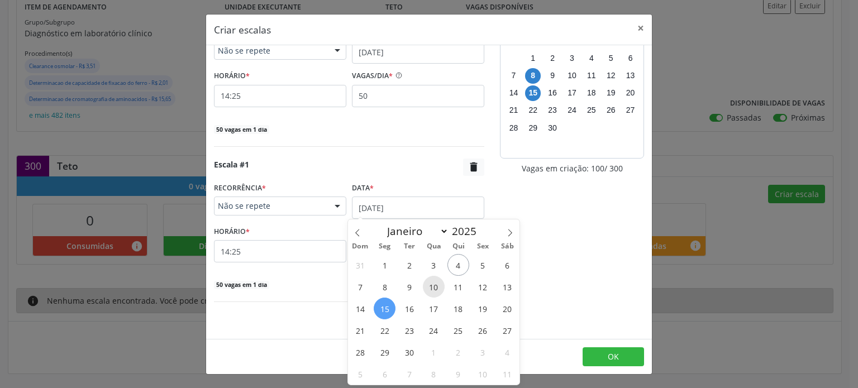
click at [433, 285] on span "10" at bounding box center [434, 287] width 22 height 22
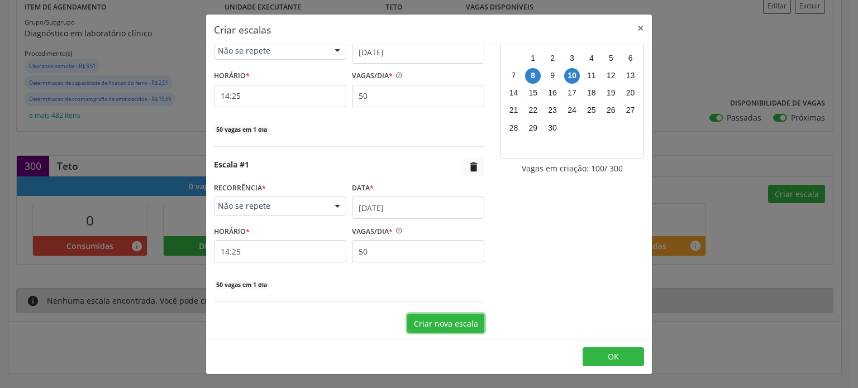
click at [431, 327] on button "Criar nova escala" at bounding box center [445, 323] width 77 height 19
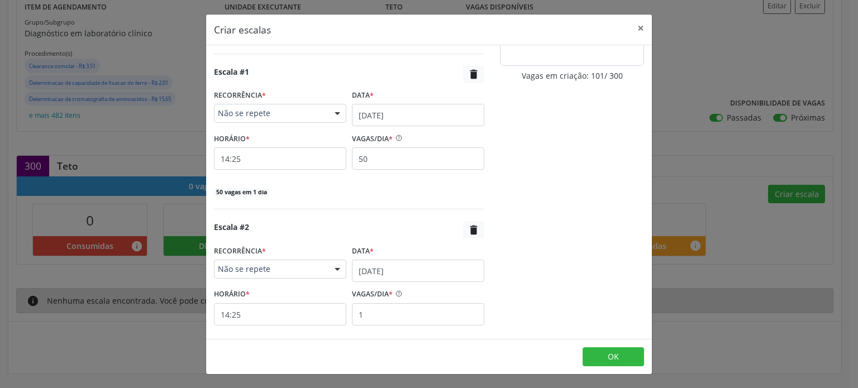
scroll to position [199, 0]
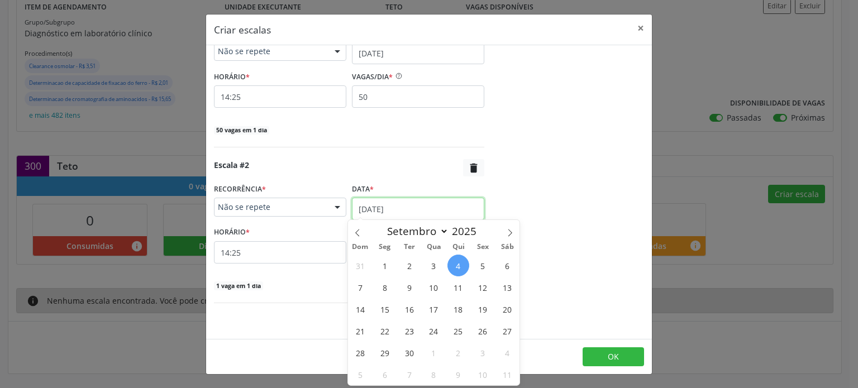
click at [384, 205] on input "04/09/2025" at bounding box center [418, 209] width 132 height 22
click at [482, 288] on span "12" at bounding box center [483, 288] width 22 height 22
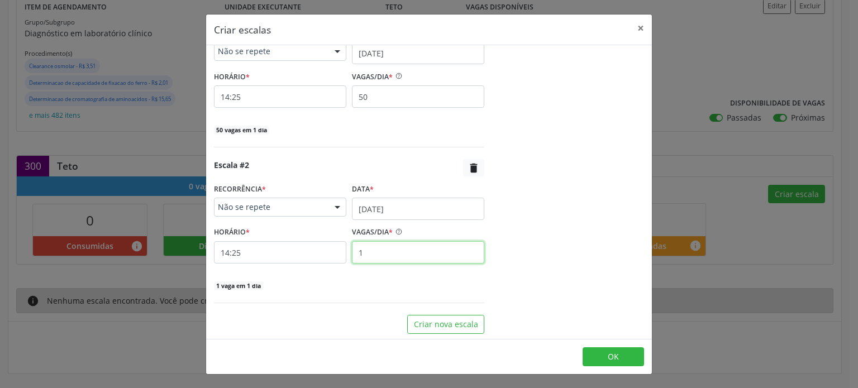
click at [405, 258] on input "1" at bounding box center [418, 252] width 132 height 22
type input "50"
click at [612, 359] on span "OK" at bounding box center [613, 356] width 11 height 11
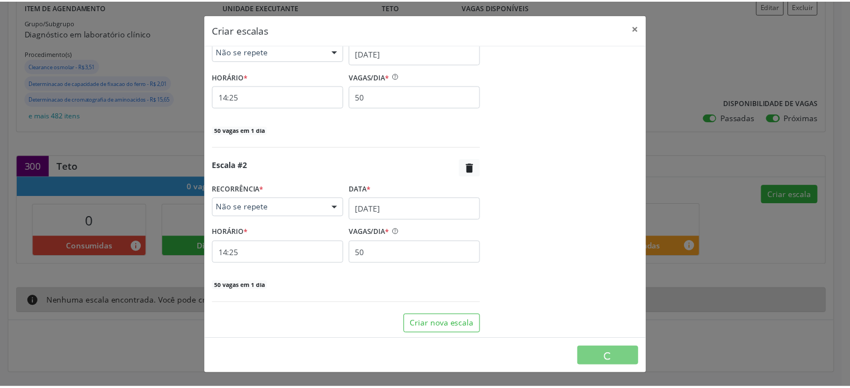
scroll to position [0, 0]
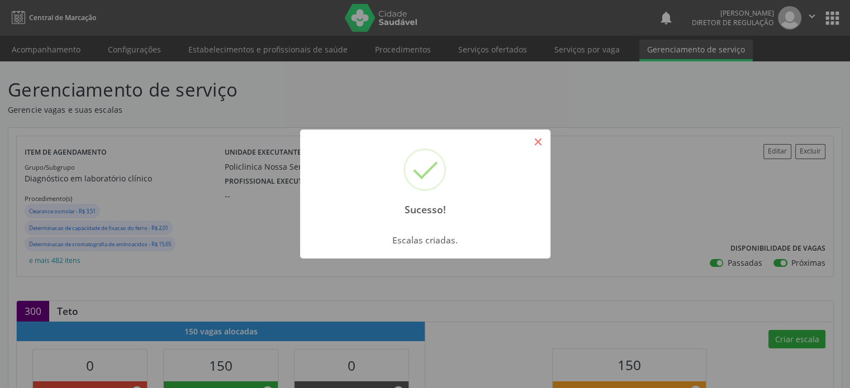
click at [539, 144] on button "×" at bounding box center [538, 141] width 19 height 19
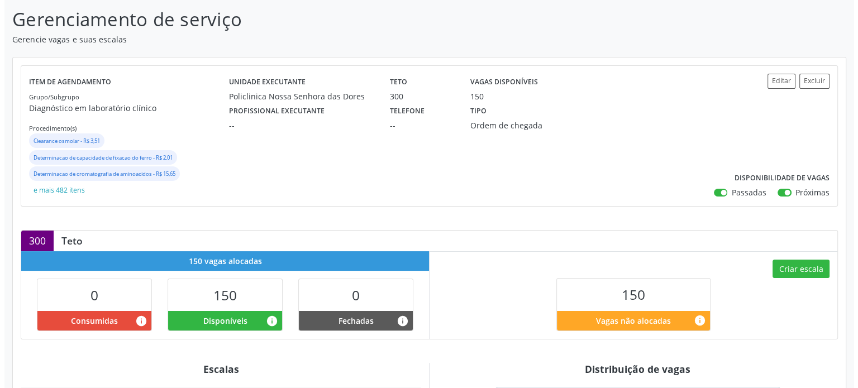
scroll to position [168, 0]
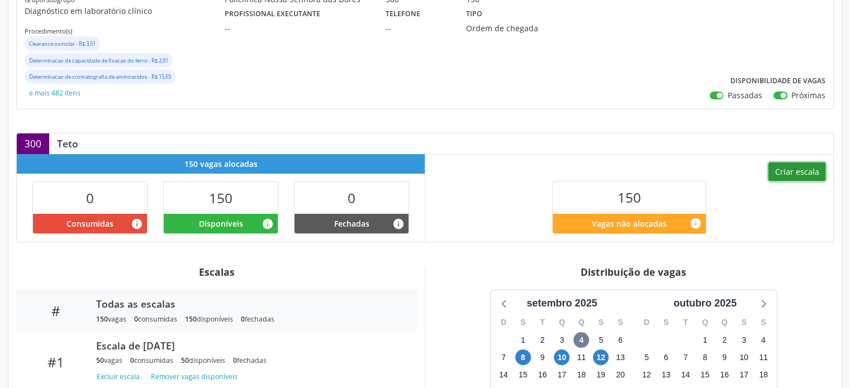
click at [816, 171] on button "Criar escala" at bounding box center [796, 172] width 57 height 19
select select "8"
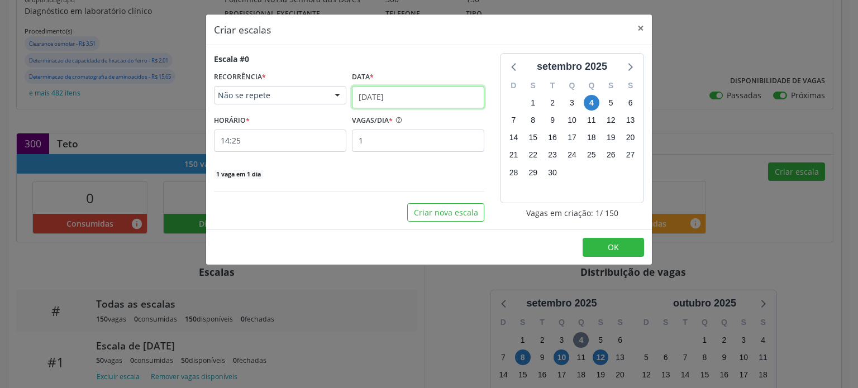
click at [377, 91] on input "04/09/2025" at bounding box center [418, 97] width 132 height 22
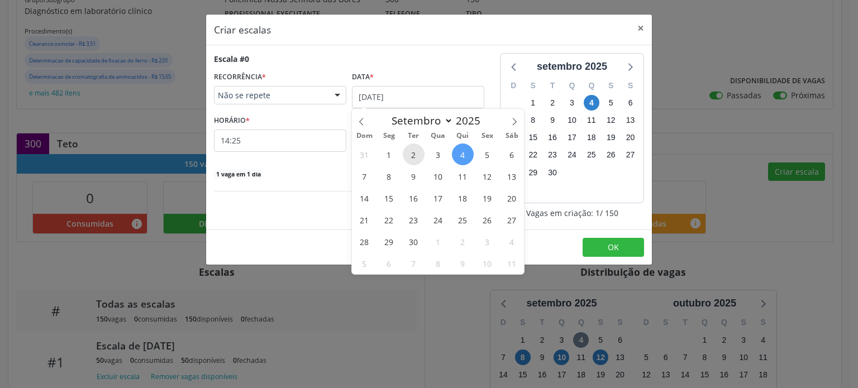
click at [415, 152] on span "2" at bounding box center [414, 155] width 22 height 22
click at [399, 88] on input "02/09/2025" at bounding box center [418, 97] width 132 height 22
click at [411, 175] on span "9" at bounding box center [414, 176] width 22 height 22
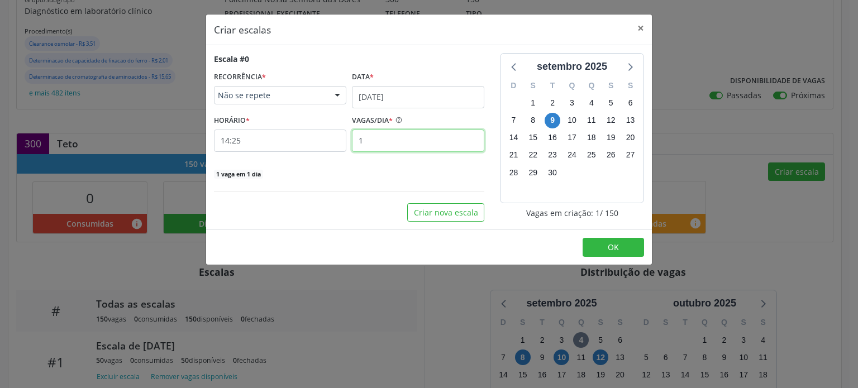
click at [389, 142] on input "1" at bounding box center [418, 141] width 132 height 22
type input "50"
click at [599, 245] on button "OK" at bounding box center [613, 247] width 61 height 19
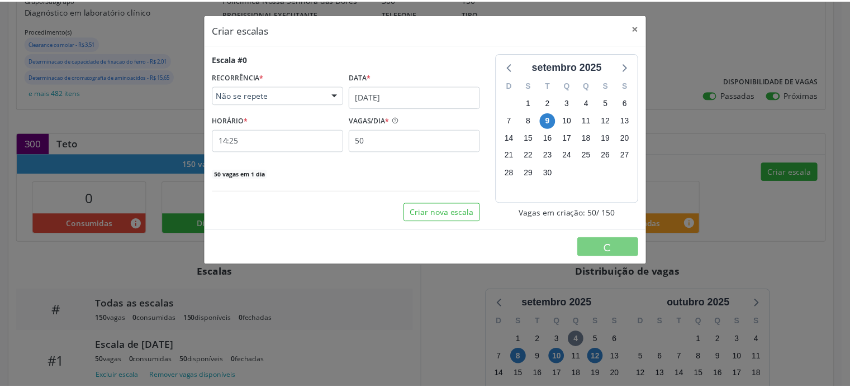
scroll to position [0, 0]
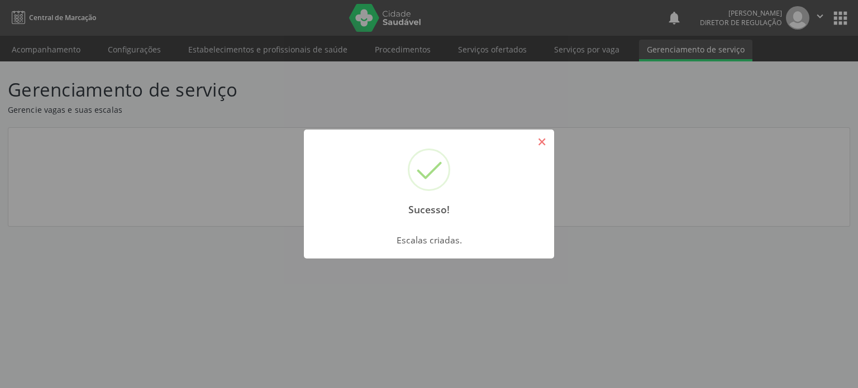
click at [540, 141] on button "×" at bounding box center [541, 141] width 19 height 19
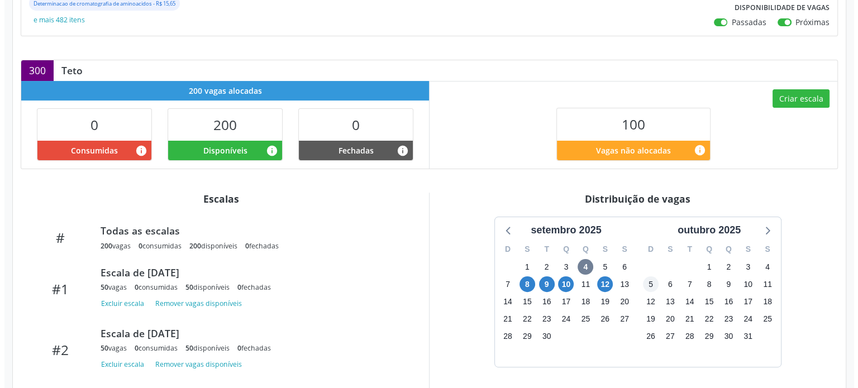
scroll to position [308, 0]
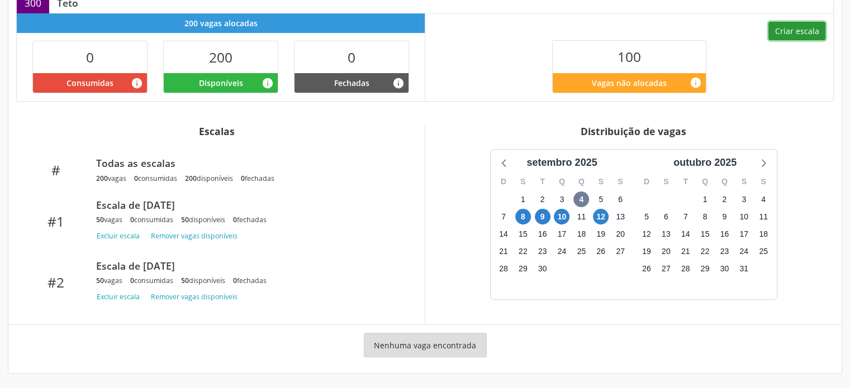
click at [782, 31] on button "Criar escala" at bounding box center [796, 31] width 57 height 19
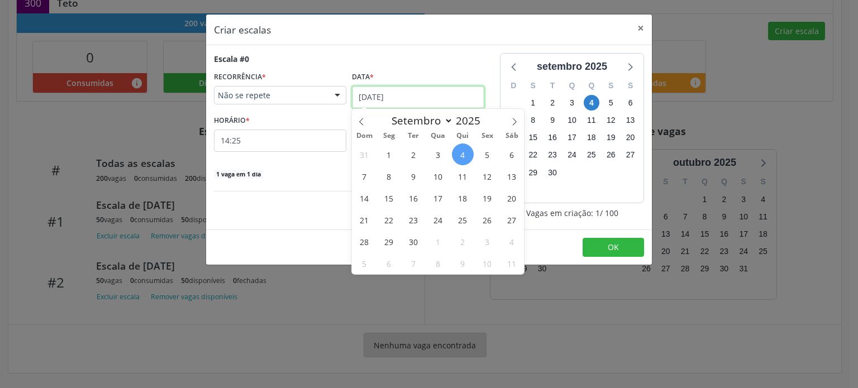
click at [407, 91] on input "04/09/2025" at bounding box center [418, 97] width 132 height 22
click at [488, 174] on span "12" at bounding box center [488, 176] width 22 height 22
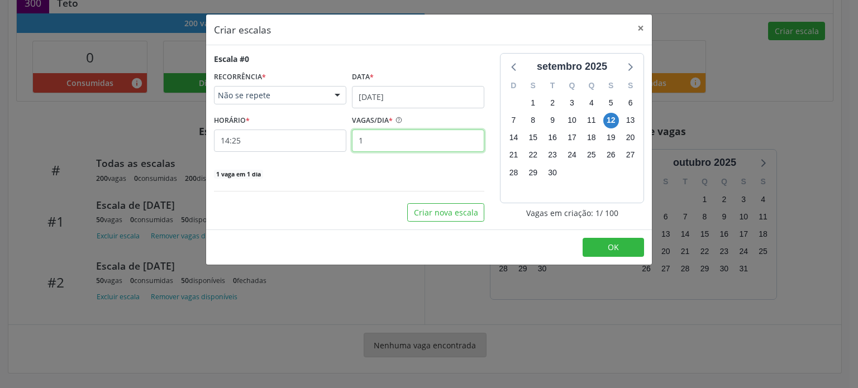
click at [405, 136] on input "1" at bounding box center [418, 141] width 132 height 22
type input "50"
click at [620, 243] on button "OK" at bounding box center [613, 247] width 61 height 19
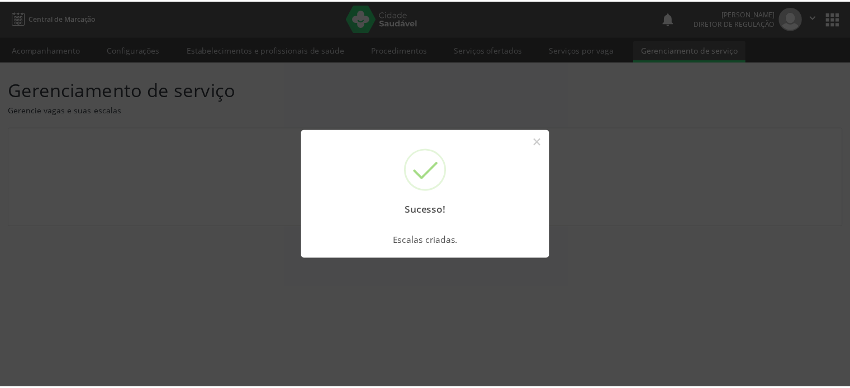
scroll to position [0, 0]
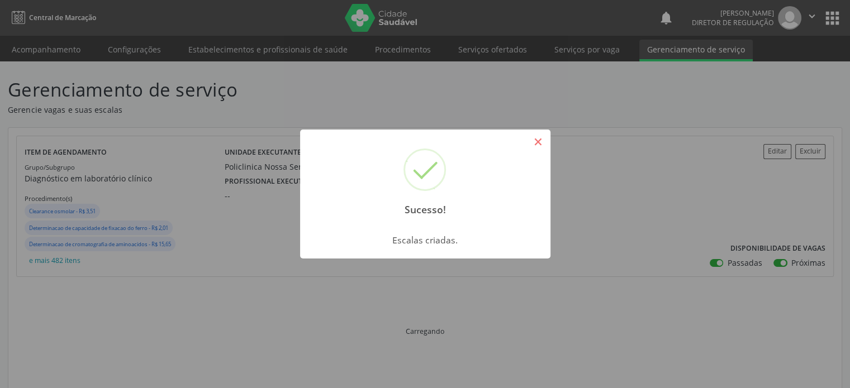
click at [541, 138] on button "×" at bounding box center [538, 141] width 19 height 19
